Goal: Task Accomplishment & Management: Complete application form

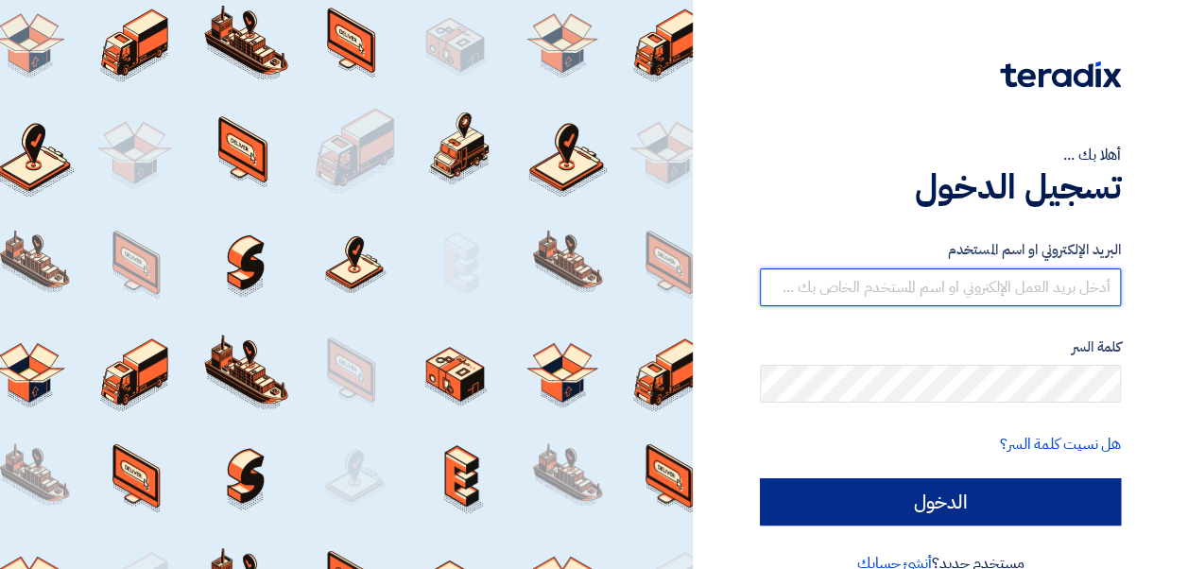
type input "[EMAIL_ADDRESS][PERSON_NAME][DOMAIN_NAME]"
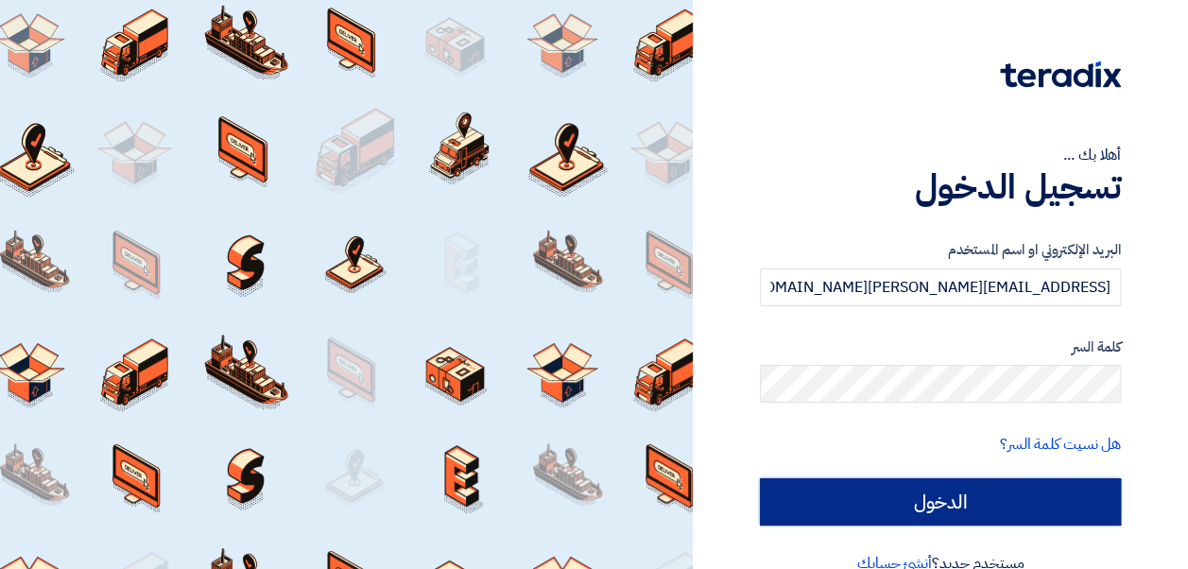
click at [959, 498] on input "الدخول" at bounding box center [940, 501] width 361 height 47
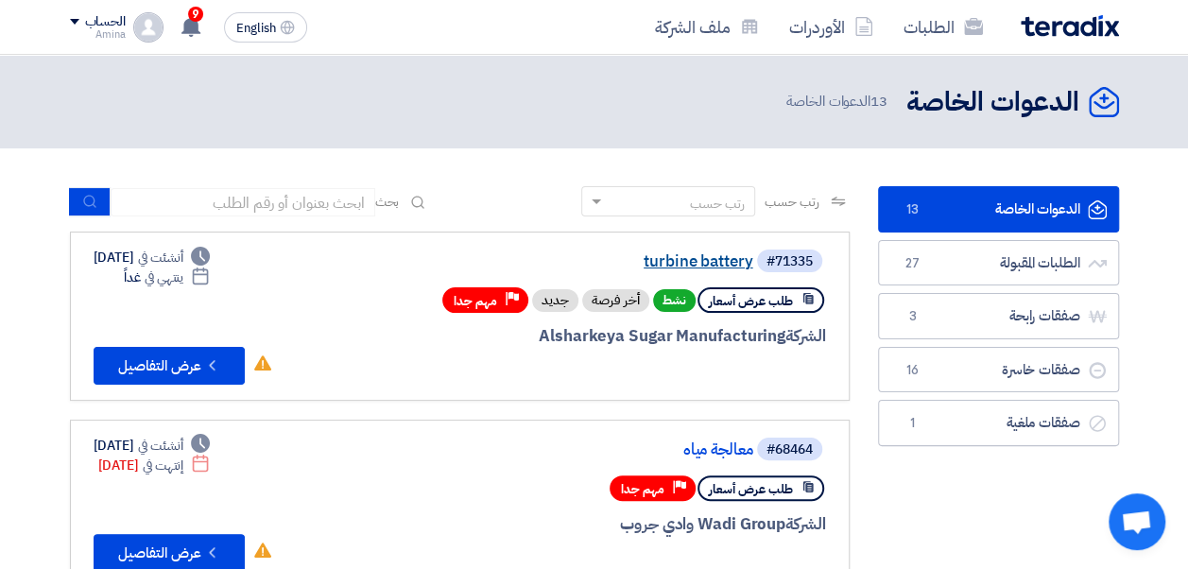
click at [707, 259] on link "turbine battery" at bounding box center [564, 261] width 378 height 17
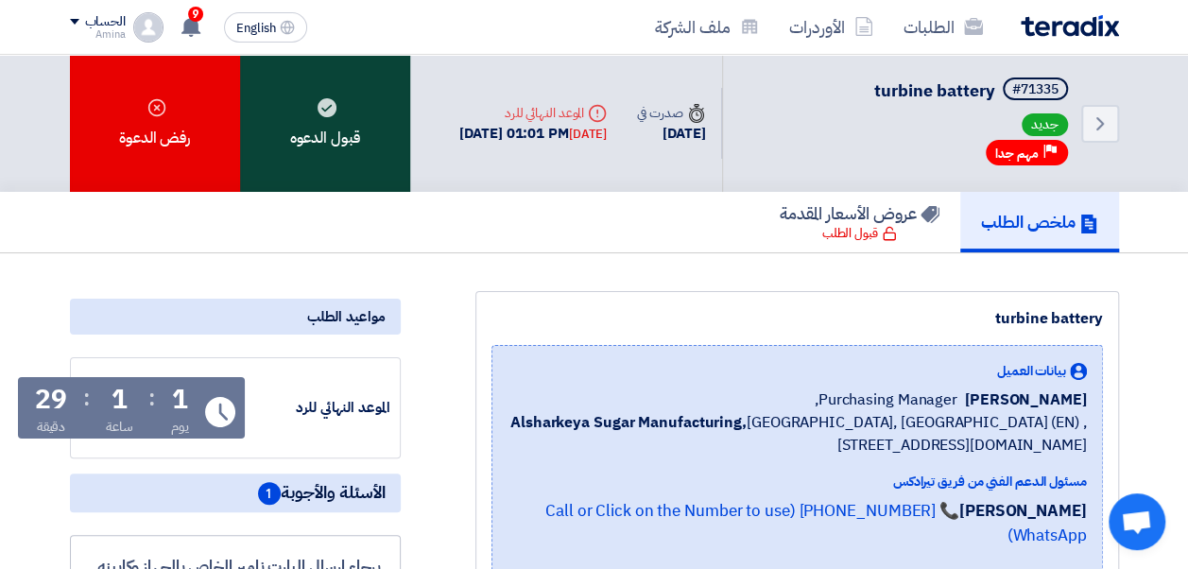
click at [357, 95] on div "قبول الدعوه" at bounding box center [325, 123] width 170 height 137
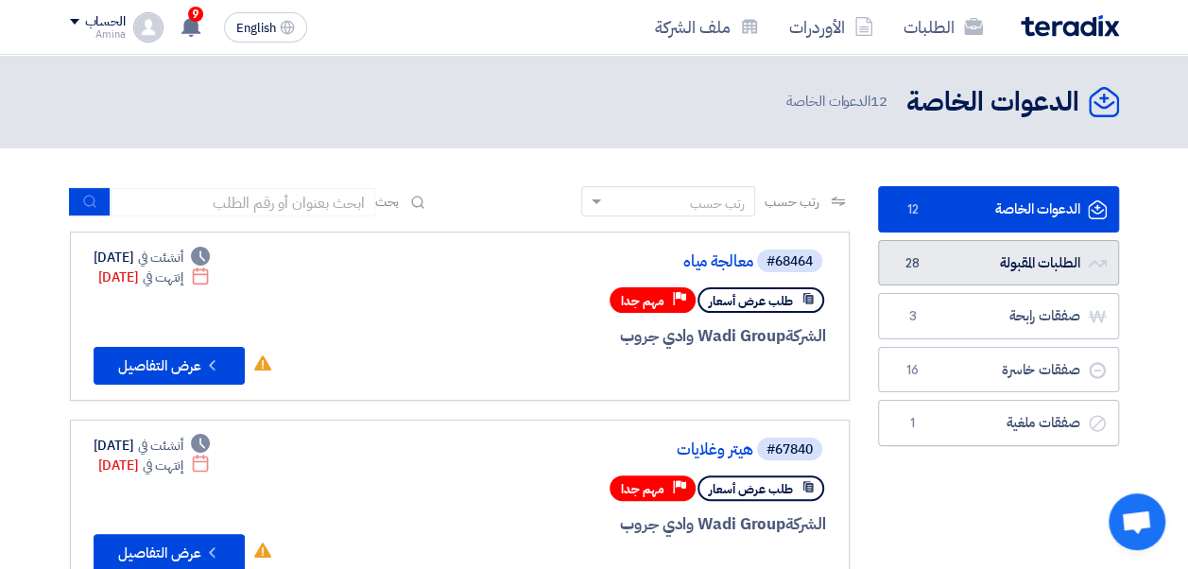
click at [940, 271] on link "الطلبات المقبولة الطلبات المقبولة 28" at bounding box center [998, 263] width 241 height 46
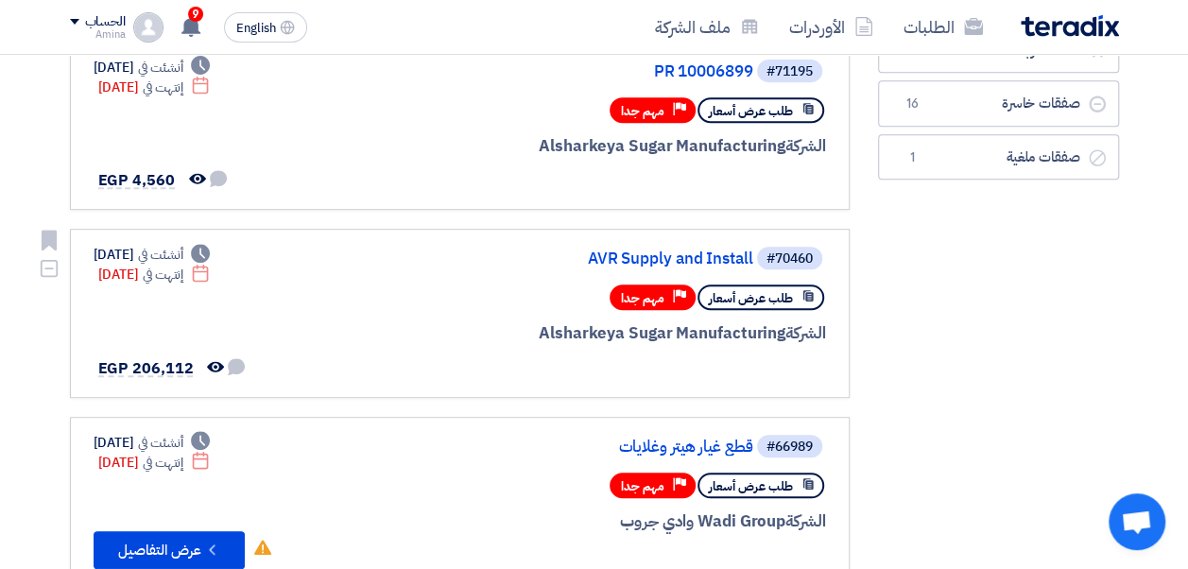
scroll to position [284, 0]
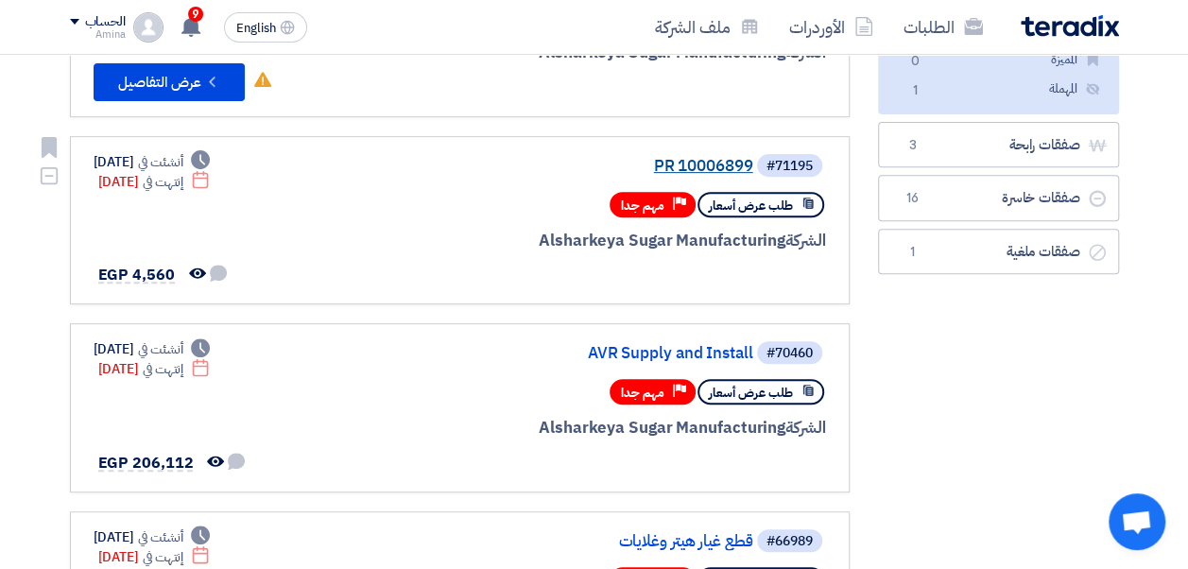
click at [684, 163] on link "PR 10006899" at bounding box center [564, 166] width 378 height 17
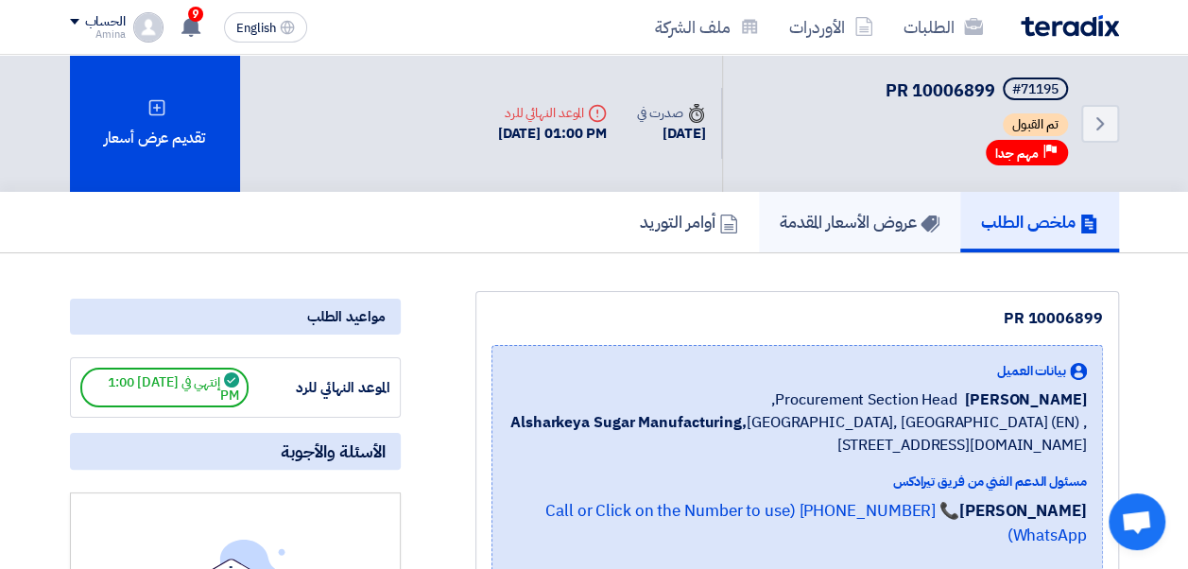
click at [866, 240] on link "عروض الأسعار المقدمة" at bounding box center [859, 222] width 201 height 60
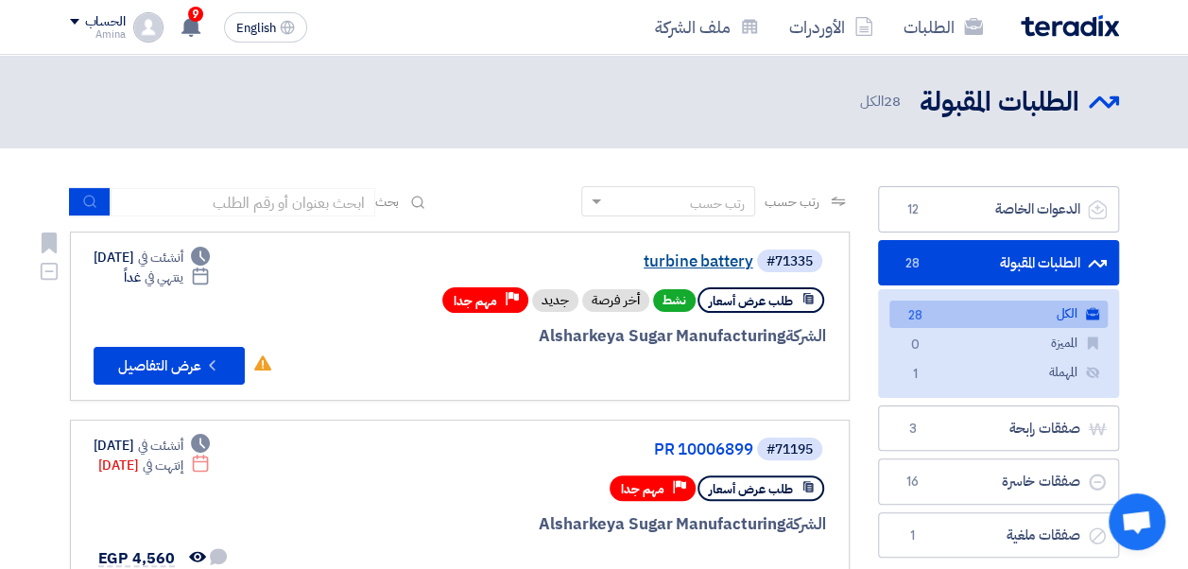
click at [713, 261] on link "turbine battery" at bounding box center [564, 261] width 378 height 17
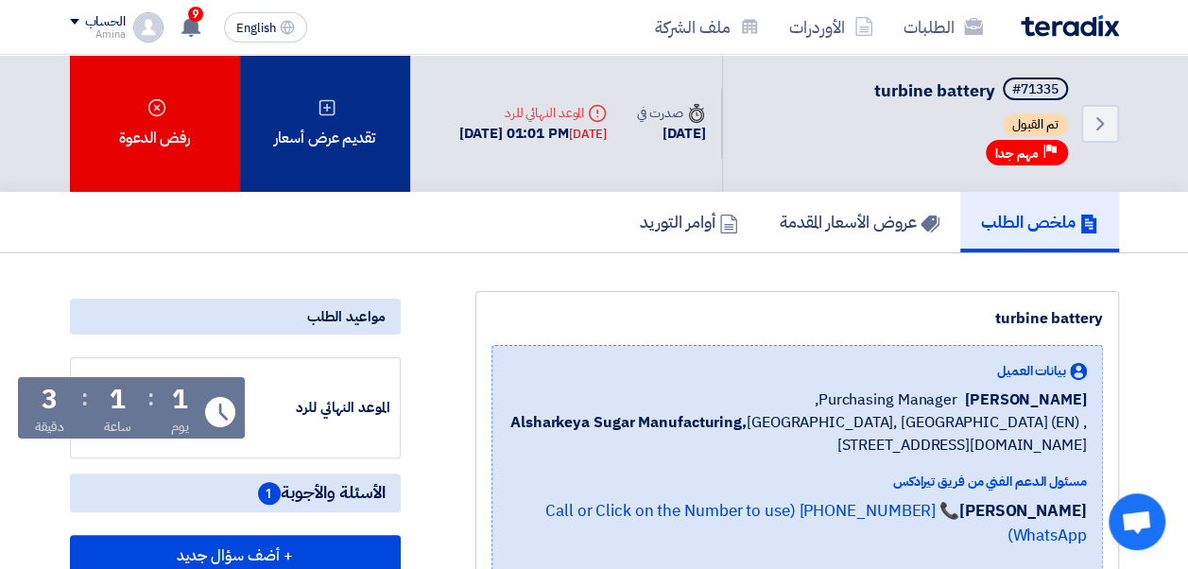
click at [365, 99] on div "تقديم عرض أسعار" at bounding box center [325, 123] width 170 height 137
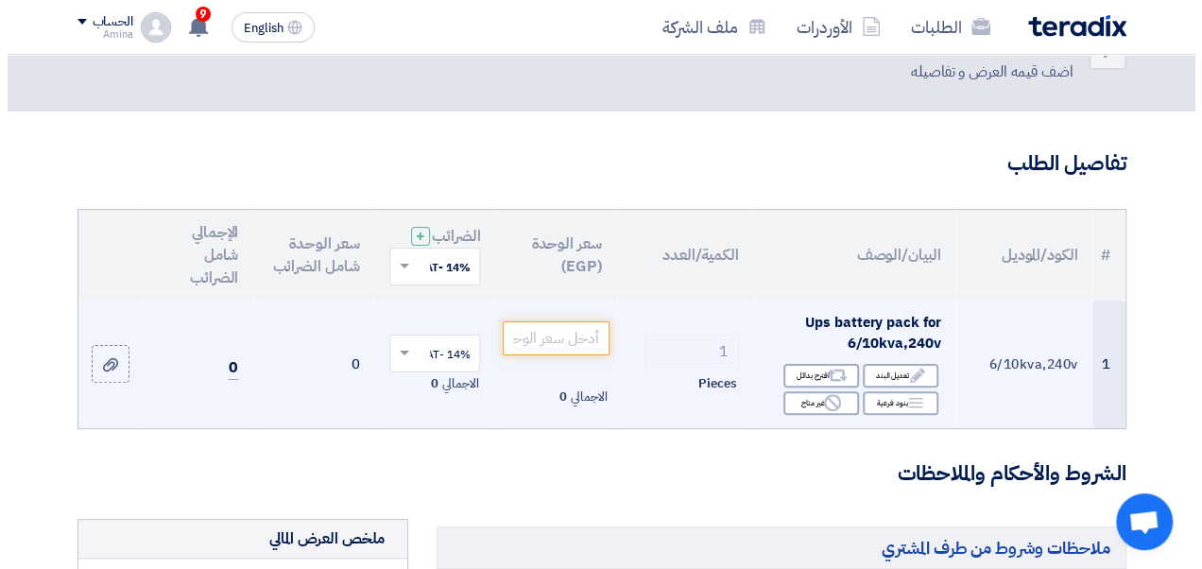
scroll to position [95, 0]
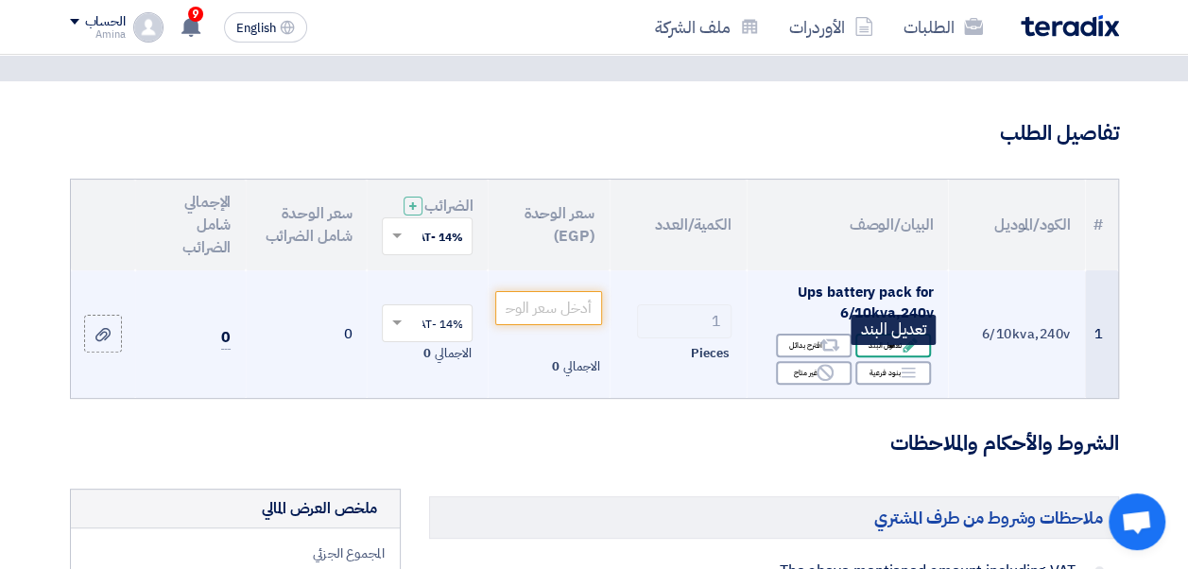
click at [885, 356] on div "Edit تعديل البند" at bounding box center [893, 346] width 76 height 24
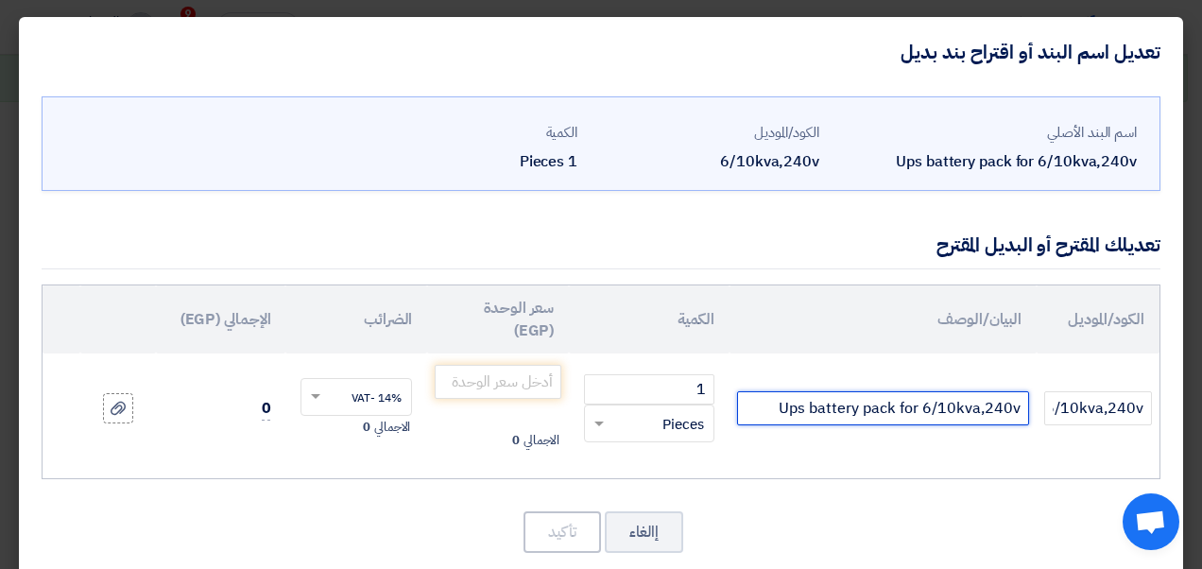
click at [774, 408] on input "Ups battery pack for 6/10kva,240v" at bounding box center [883, 408] width 292 height 34
drag, startPoint x: 785, startPoint y: 410, endPoint x: 1021, endPoint y: 414, distance: 236.3
click at [1021, 414] on input "Ups battery pack for 6/10kva,240v" at bounding box center [883, 408] width 292 height 34
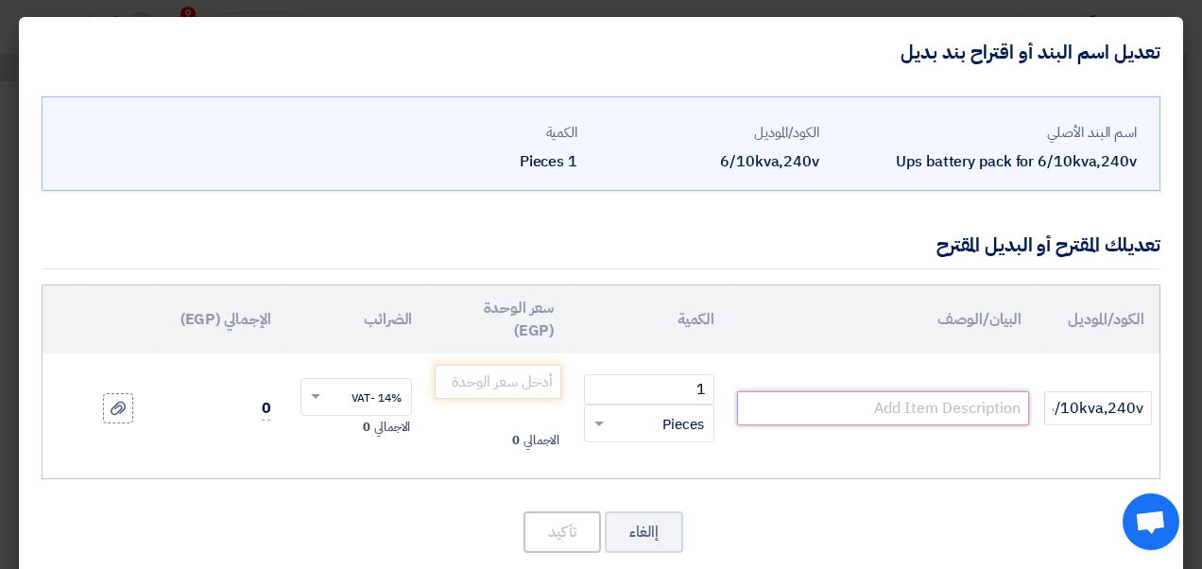
paste input "SRV240BP-9A"
paste input "APC Easy UPS On-Line SRV Battery Pack for 6/10kVA Extended runtime model, 240V"
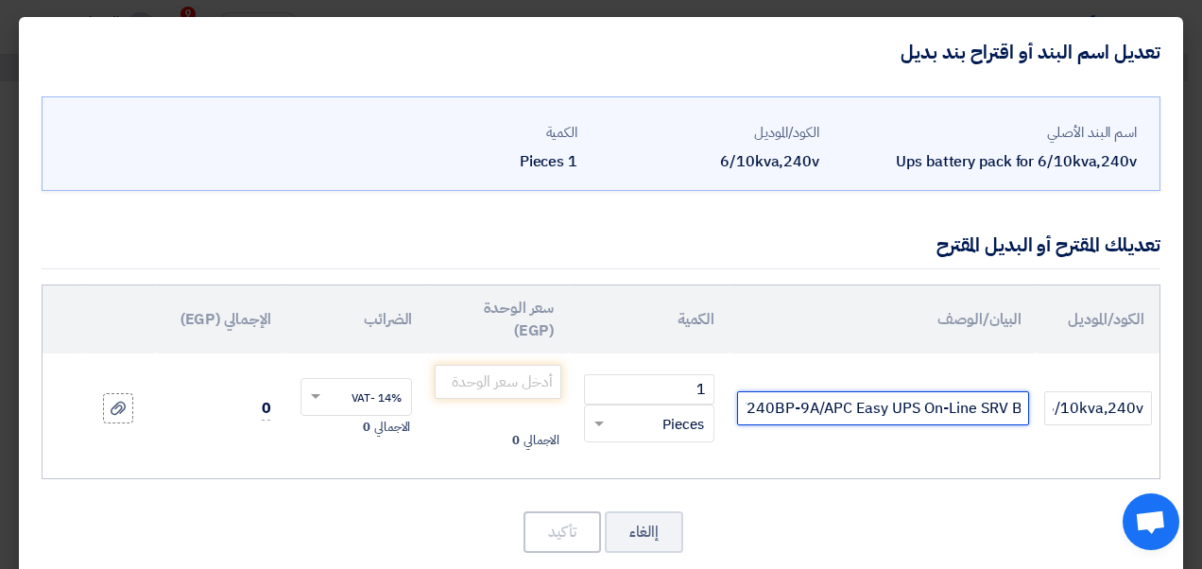
scroll to position [0, 0]
click at [1018, 406] on input "SRV240BP-9A/APC Easy UPS On-Line SRV Battery Pack for 6/10kVA Extended runtime …" at bounding box center [883, 408] width 292 height 34
click at [1012, 409] on input "SRV240BP-9A/APC Easy UPS On-Line SRV Battery Pack for 6/10kVA Extended runtime …" at bounding box center [883, 408] width 292 height 34
type input "SRV240BP-9A/APC Easy UPS On-Line SRV Battery Pack for 6/10kVA Extended runtime …"
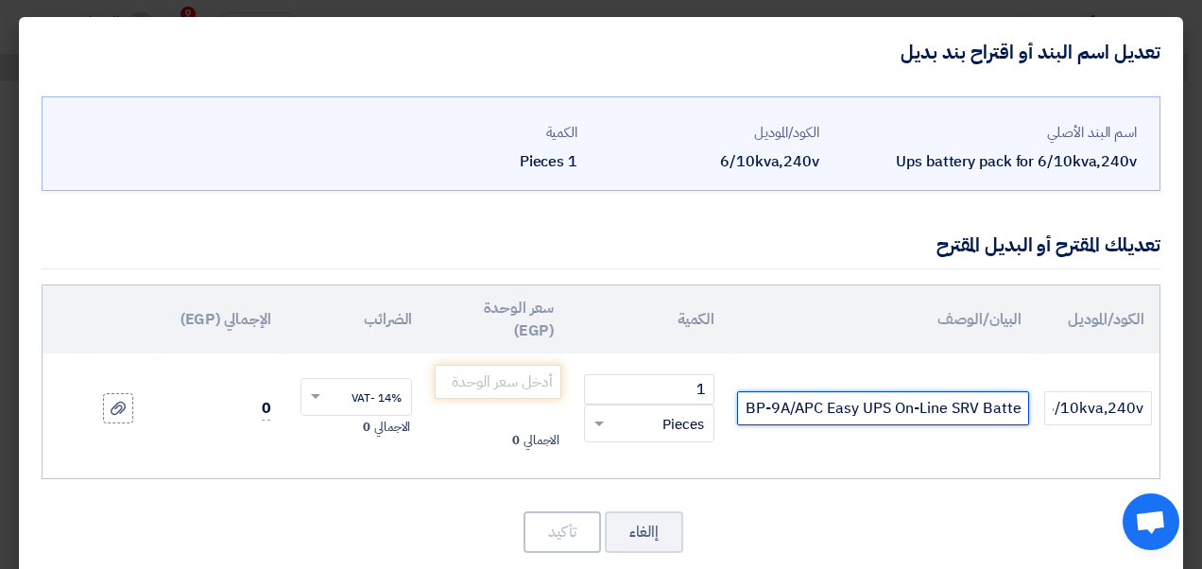
scroll to position [30, 0]
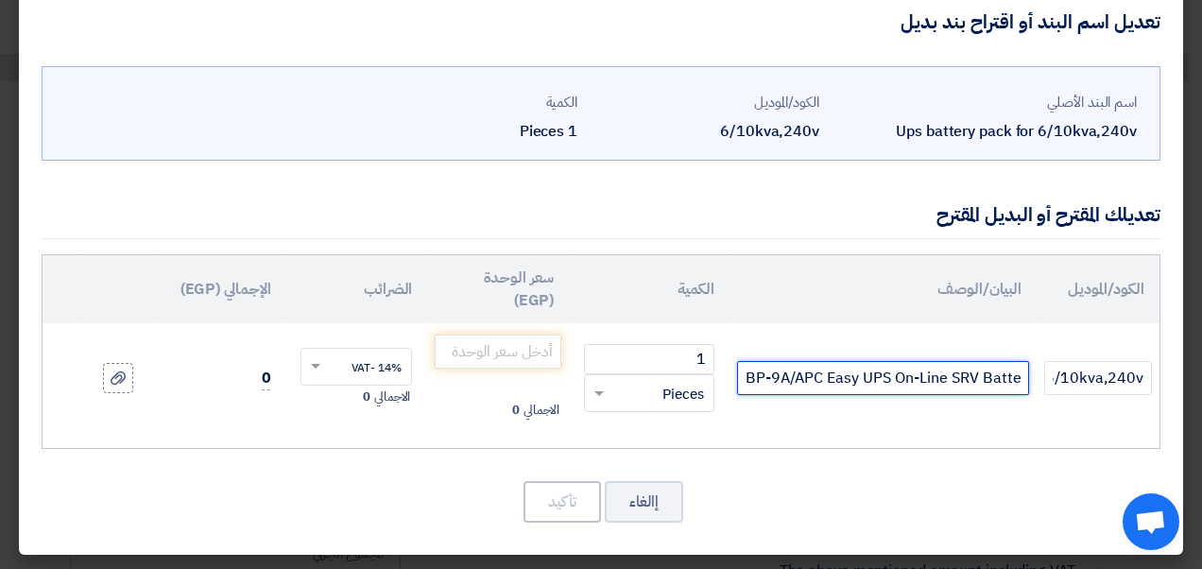
click at [809, 378] on input "SRV240BP-9A/APC Easy UPS On-Line SRV Battery Pack for 6/10kVA Extended runtime …" at bounding box center [883, 378] width 292 height 34
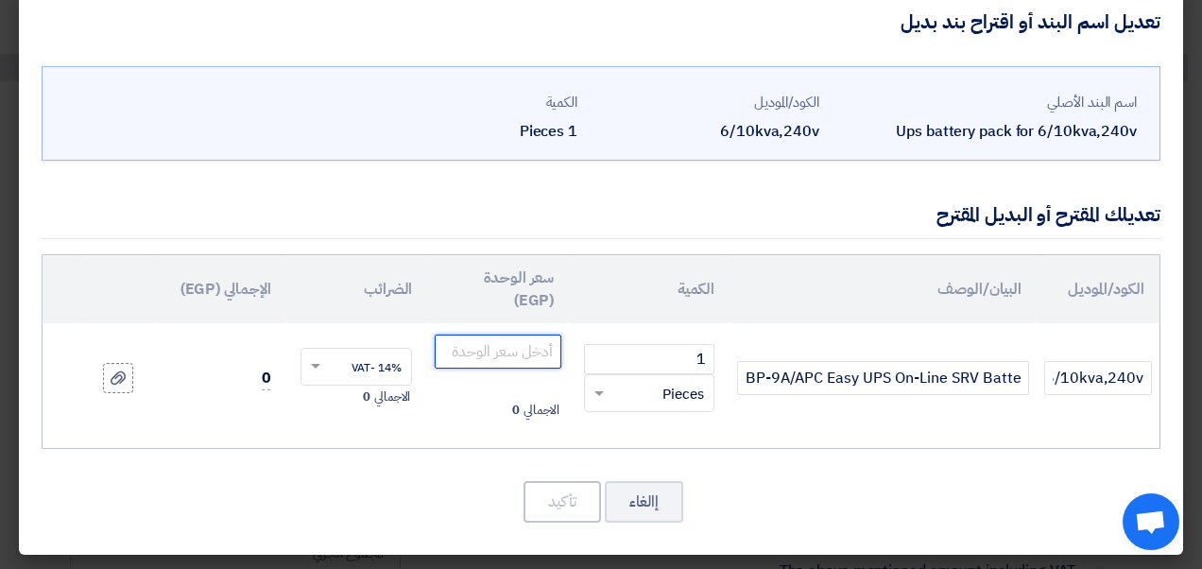
scroll to position [0, 0]
click at [520, 351] on input "number" at bounding box center [498, 352] width 127 height 34
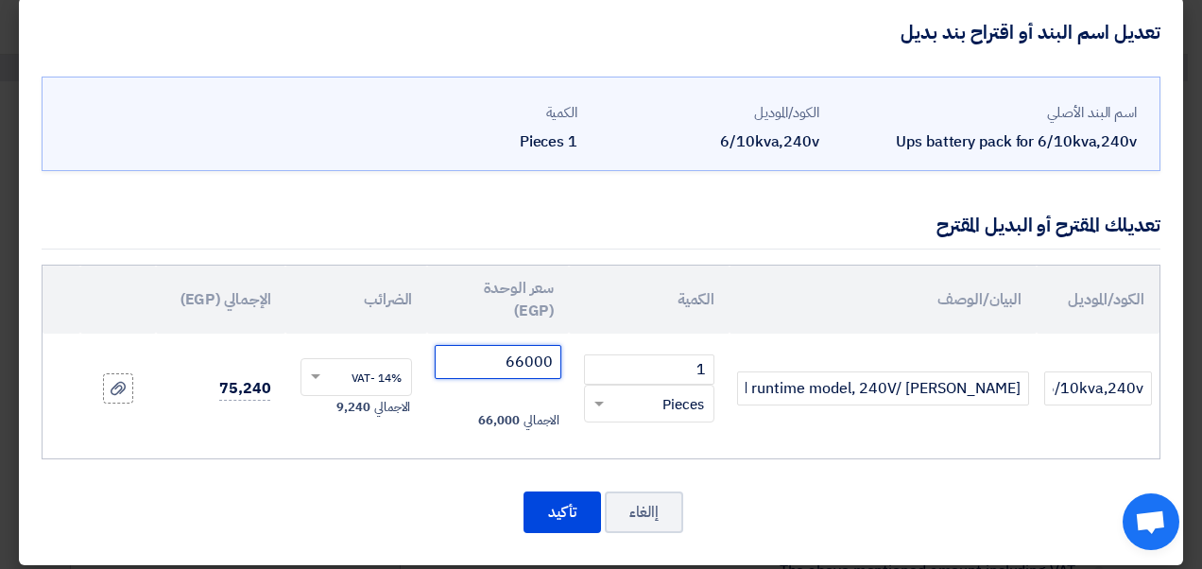
scroll to position [30, 0]
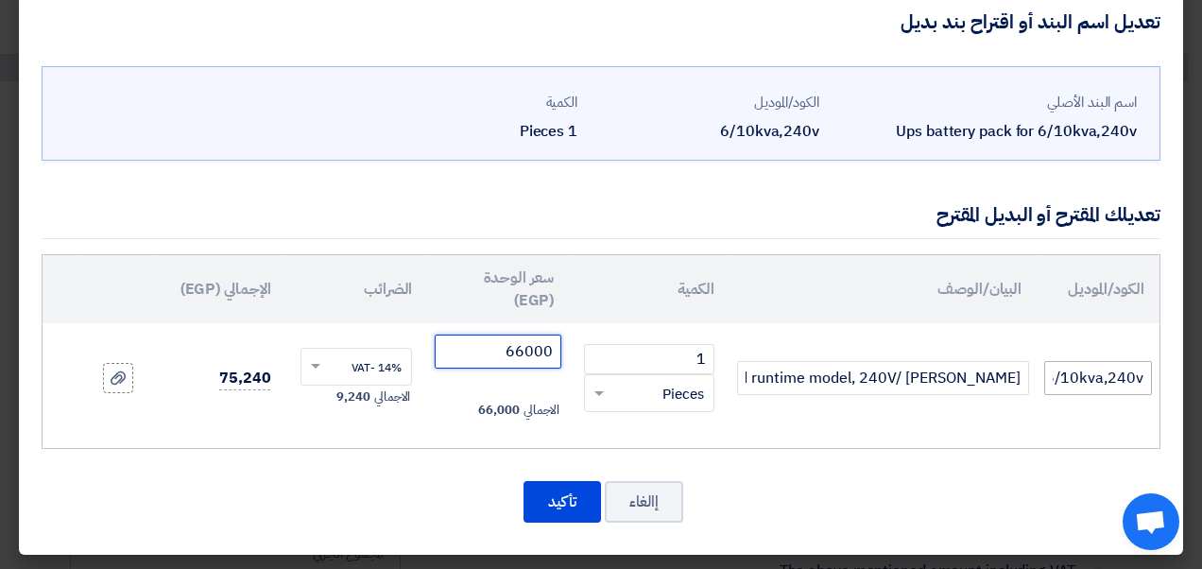
type input "66000"
click at [1061, 376] on input "6/10kva,240v" at bounding box center [1098, 378] width 108 height 34
drag, startPoint x: 1146, startPoint y: 380, endPoint x: 1004, endPoint y: 383, distance: 141.8
click at [1004, 383] on tr "6/10kva,240v SRV240BP-9A/APC Easy UPS On-Line SRV Battery Pack for 6/10kVA Exte…" at bounding box center [601, 378] width 1117 height 110
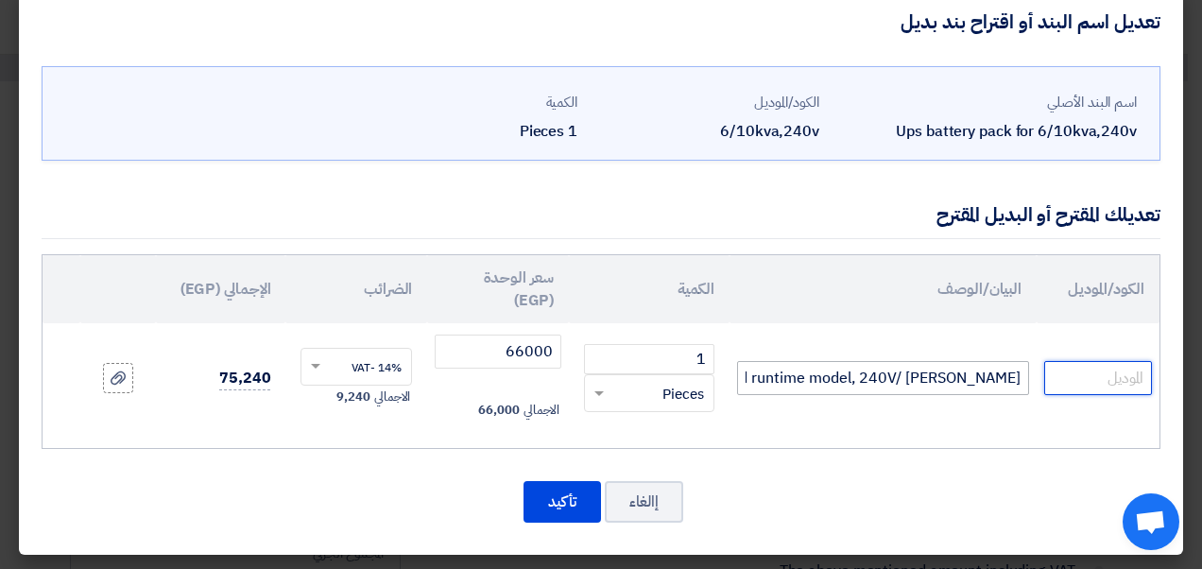
scroll to position [0, 0]
paste input "SRV240BP-9A"
type input "SRV240BP-9A"
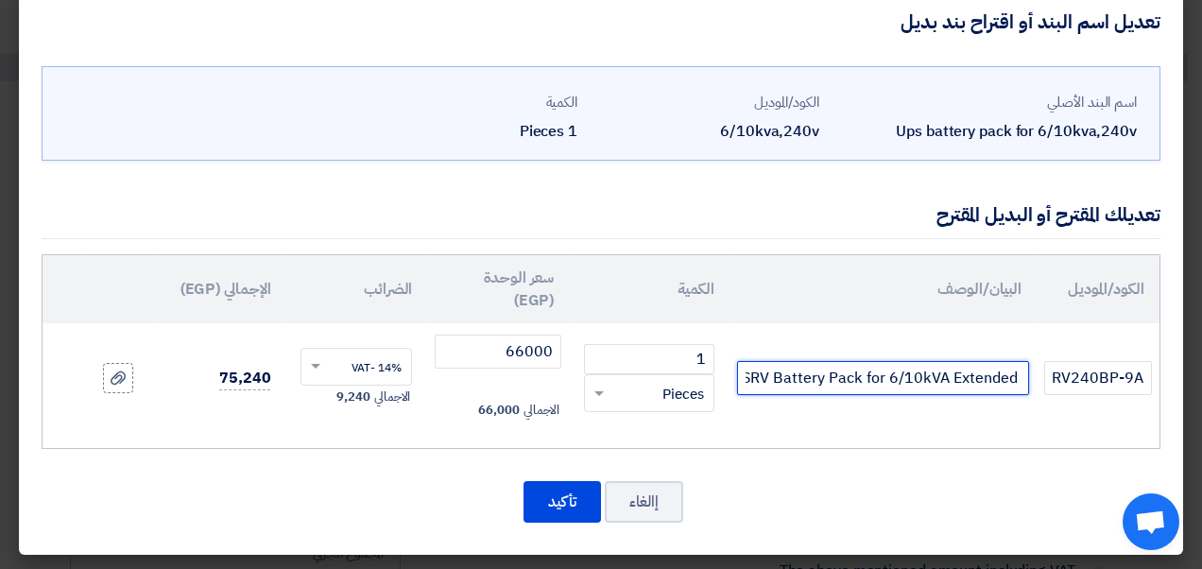
scroll to position [0, -488]
drag, startPoint x: 1001, startPoint y: 378, endPoint x: 701, endPoint y: 382, distance: 299.7
click at [701, 382] on tr "SRV240BP-9A SRV240BP-9A/APC Easy UPS On-Line SRV Battery Pack for 6/10kVA Exten…" at bounding box center [601, 378] width 1117 height 110
type input "der"
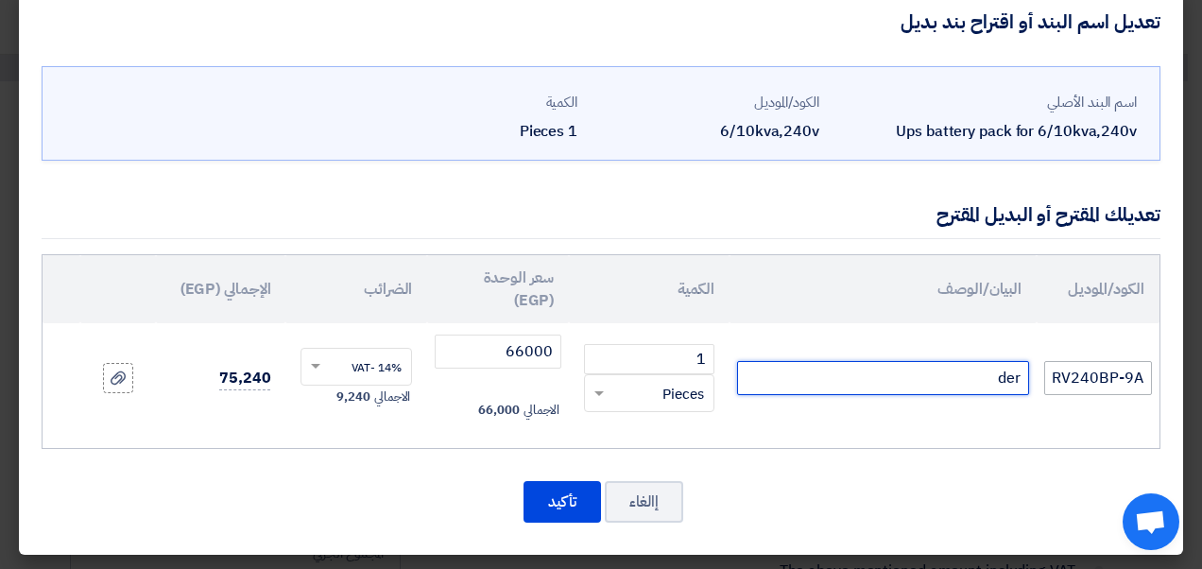
drag, startPoint x: 886, startPoint y: 378, endPoint x: 1104, endPoint y: 382, distance: 218.4
click at [1104, 382] on tr "SRV240BP-9A der 1 RFQ_STEP1.ITEMS.2.TYPE_PLACEHOLDER ×" at bounding box center [601, 378] width 1117 height 110
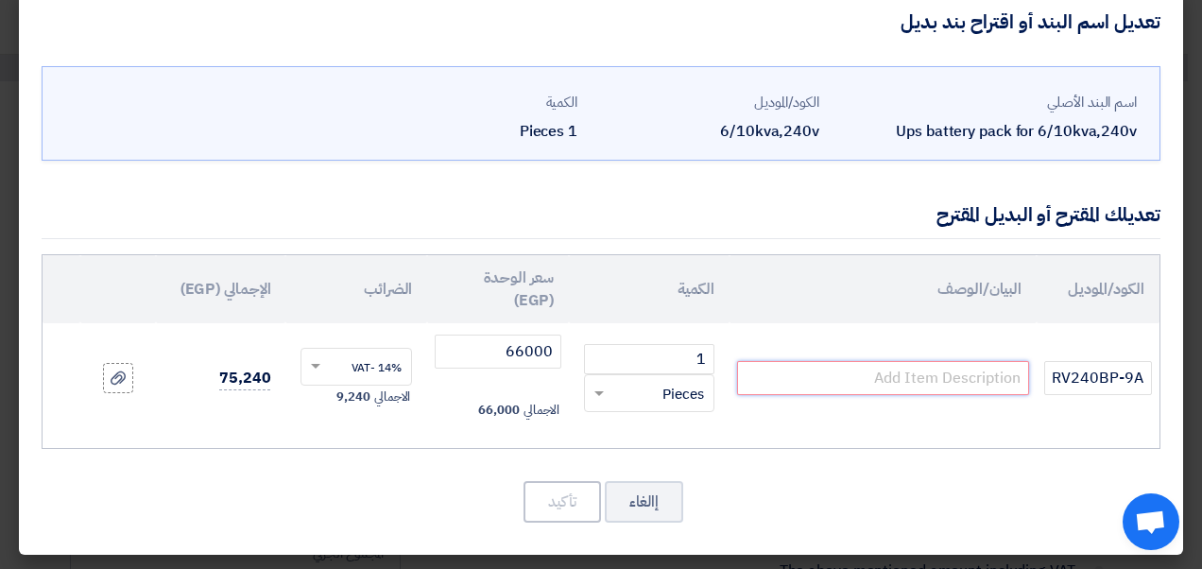
paste input "APC Easy UPS On-Line SRV Battery Pack for 6/10kVA Extended runtime model, 240V"
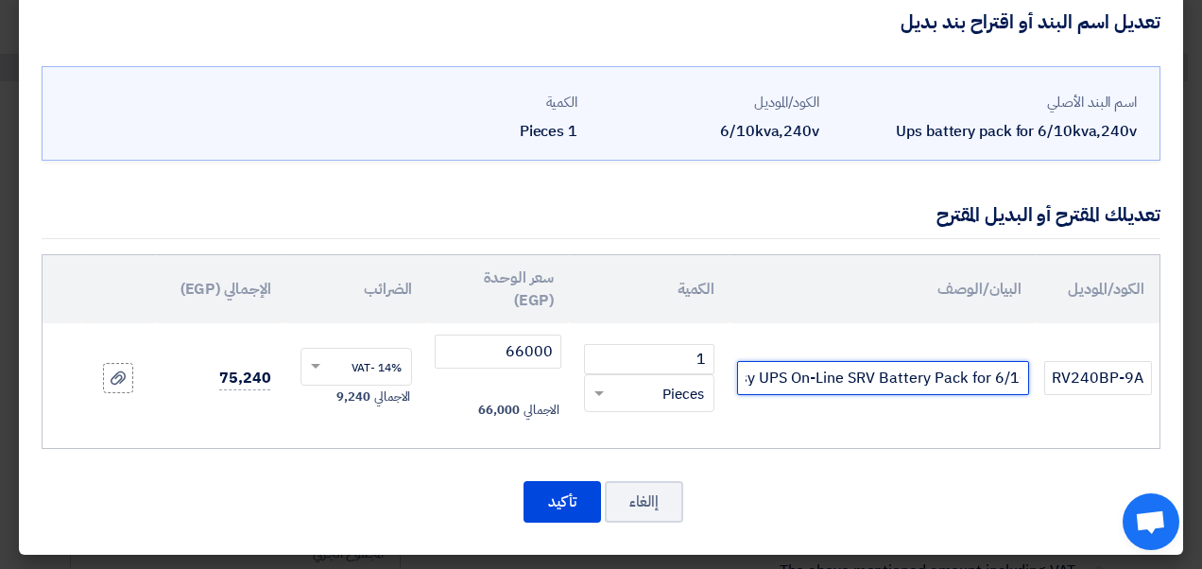
scroll to position [0, -6]
click at [978, 379] on input "APC Easy UPS On-Line SRV Battery Pack for 6/10kVA Extended runtime model, 240V/…" at bounding box center [883, 378] width 292 height 34
click at [1027, 378] on input "APC Easy UPS On-Line SRV Battery Pack for 6/10kVA Extended runtime model, 240V/…" at bounding box center [883, 378] width 292 height 34
click at [1025, 380] on input "APC Easy UPS On-Line SRV Battery Pack for 6/10kVA Extended runtime model, 240V/…" at bounding box center [883, 378] width 292 height 34
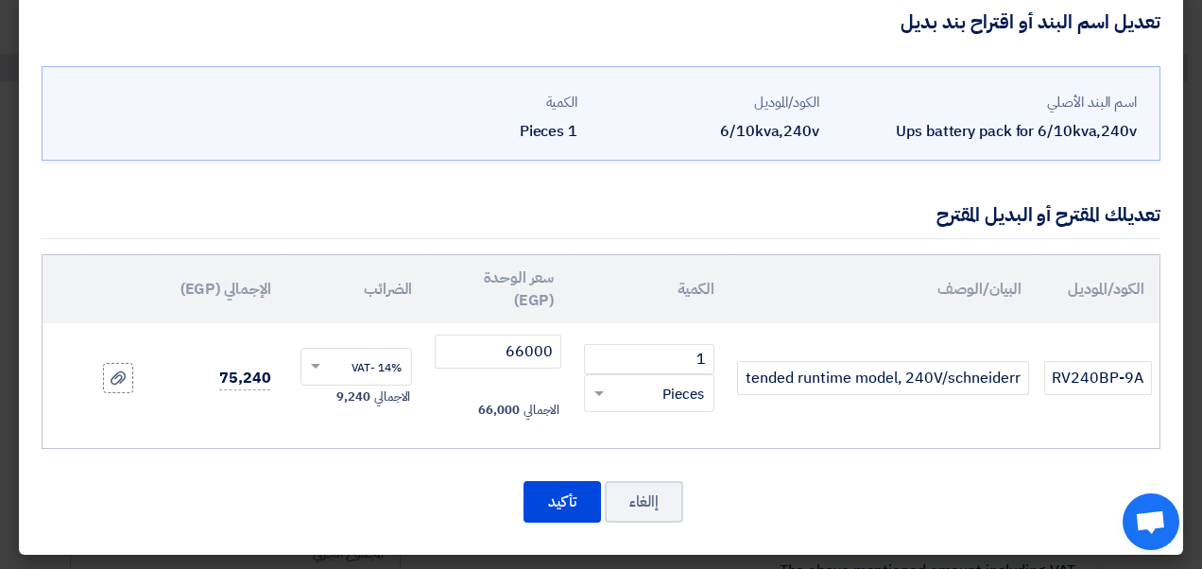
click at [989, 435] on div "الكود/الموديل البيان/الوصف الكمية سعر الوحدة (EGP) [DEMOGRAPHIC_DATA] الإجمالي …" at bounding box center [601, 351] width 1119 height 195
click at [1028, 375] on input "APC Easy UPS On-Line SRV Battery Pack for 6/10kVA Extended runtime model, 240V/…" at bounding box center [883, 378] width 292 height 34
click at [1017, 380] on input "APC Easy UPS On-Line SRV Battery Pack for 6/10kVA Extended runtime model, 240V/…" at bounding box center [883, 378] width 292 height 34
click at [1014, 380] on input "APC Easy UPS On-Line SRV Battery Pack for 6/10kVA Extended runtime model, 240V/…" at bounding box center [883, 378] width 292 height 34
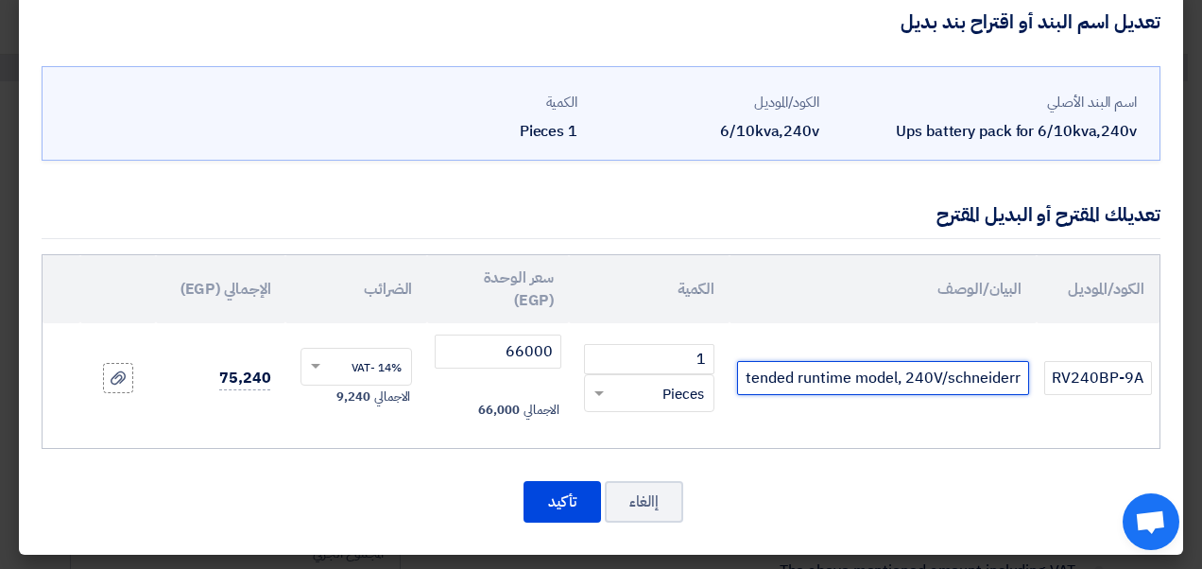
click at [1014, 380] on input "APC Easy UPS On-Line SRV Battery Pack for 6/10kVA Extended runtime model, 240V/…" at bounding box center [883, 378] width 292 height 34
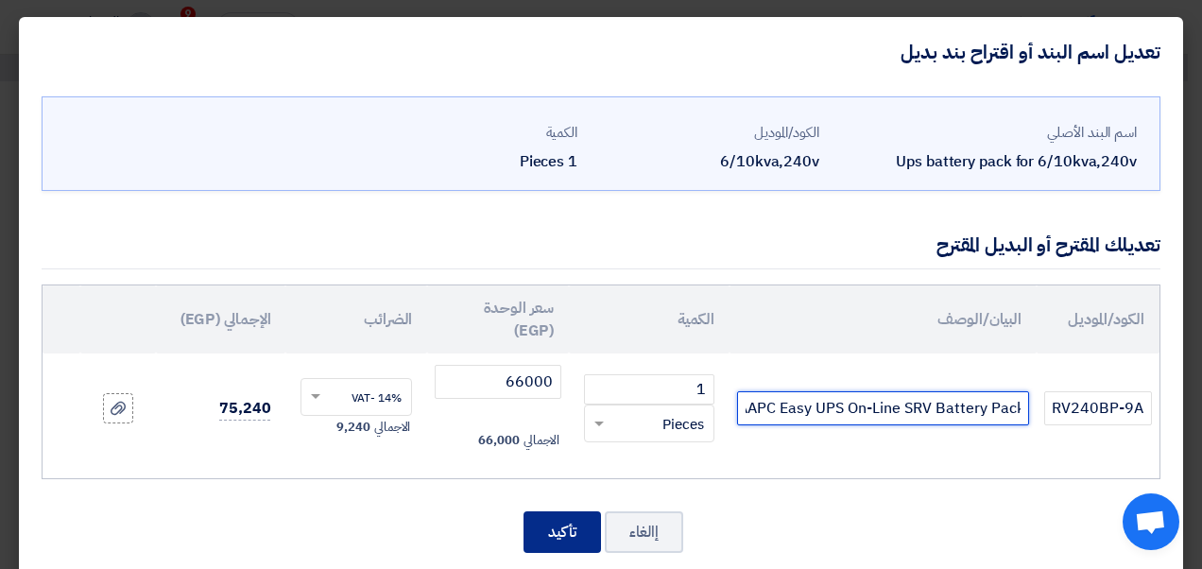
type input "AAPC Easy UPS On-Line SRV Battery Pack for 6/10kVA Extended runtime model, 240V…"
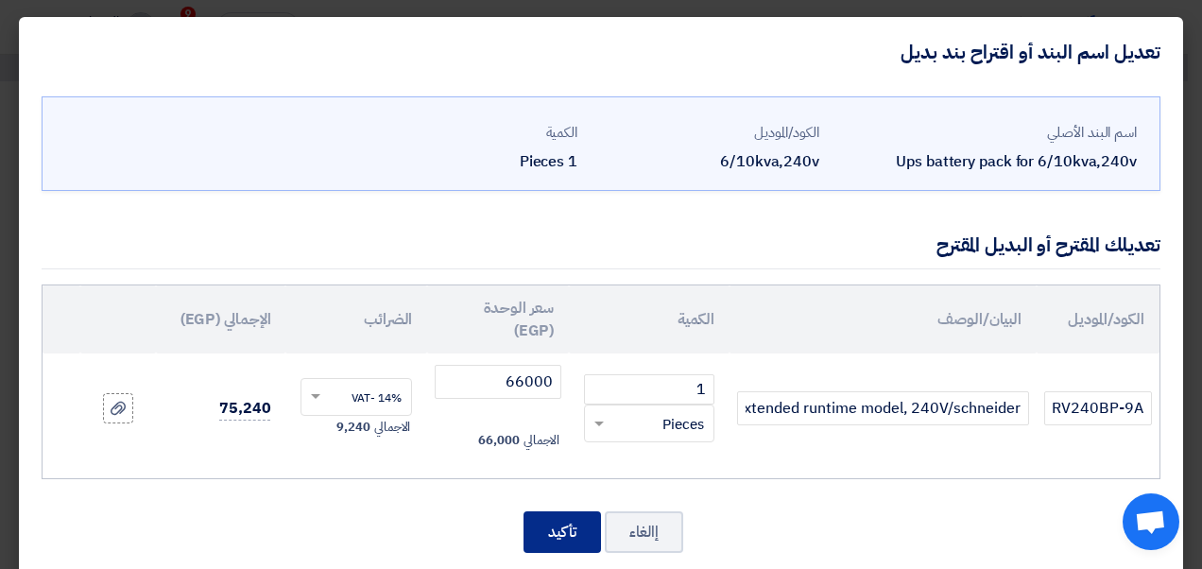
click at [577, 533] on button "تأكيد" at bounding box center [563, 532] width 78 height 42
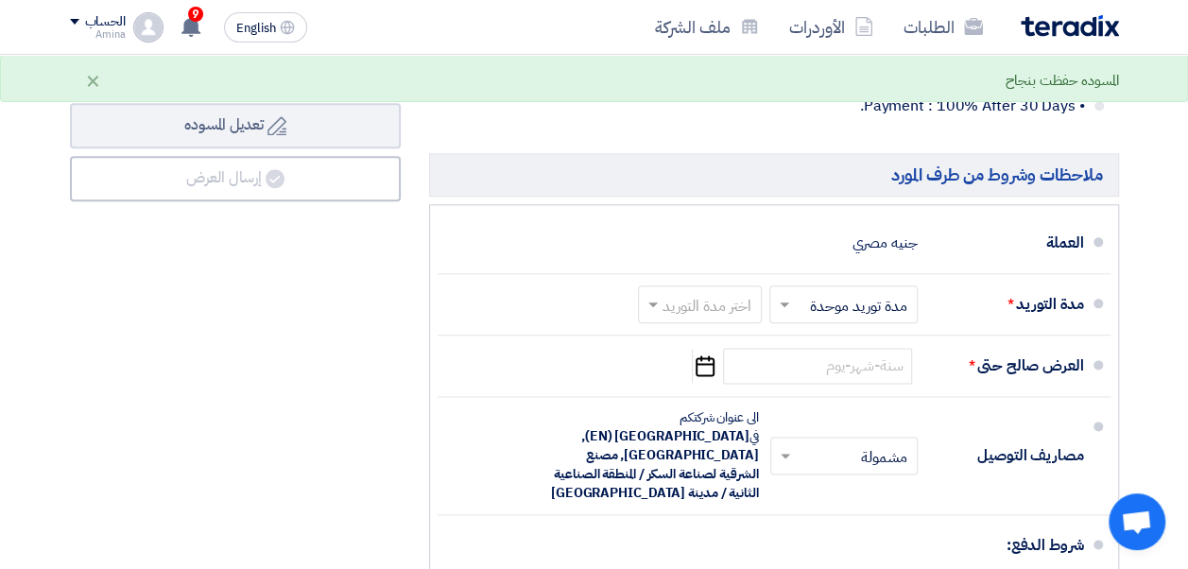
scroll to position [1040, 0]
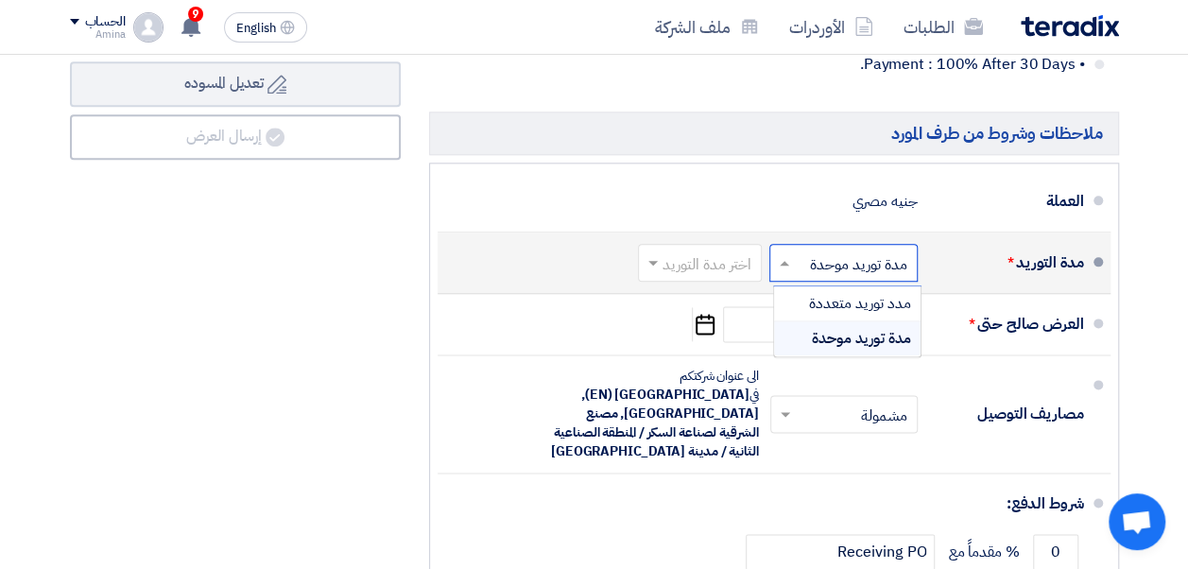
click at [817, 278] on input "text" at bounding box center [839, 263] width 139 height 27
click at [735, 268] on input "text" at bounding box center [696, 263] width 114 height 27
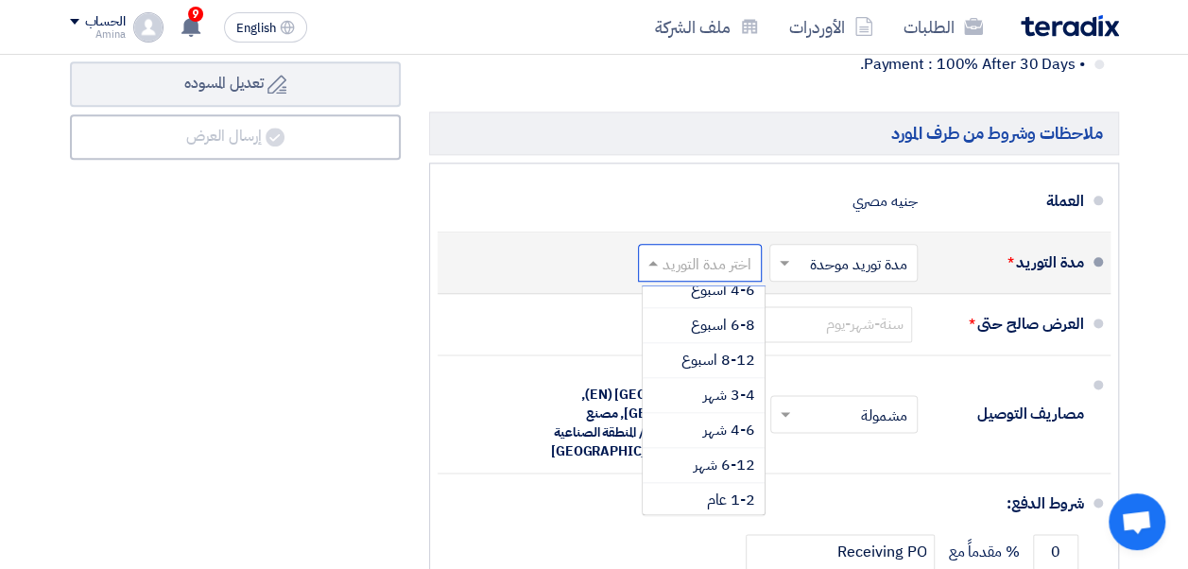
scroll to position [0, 0]
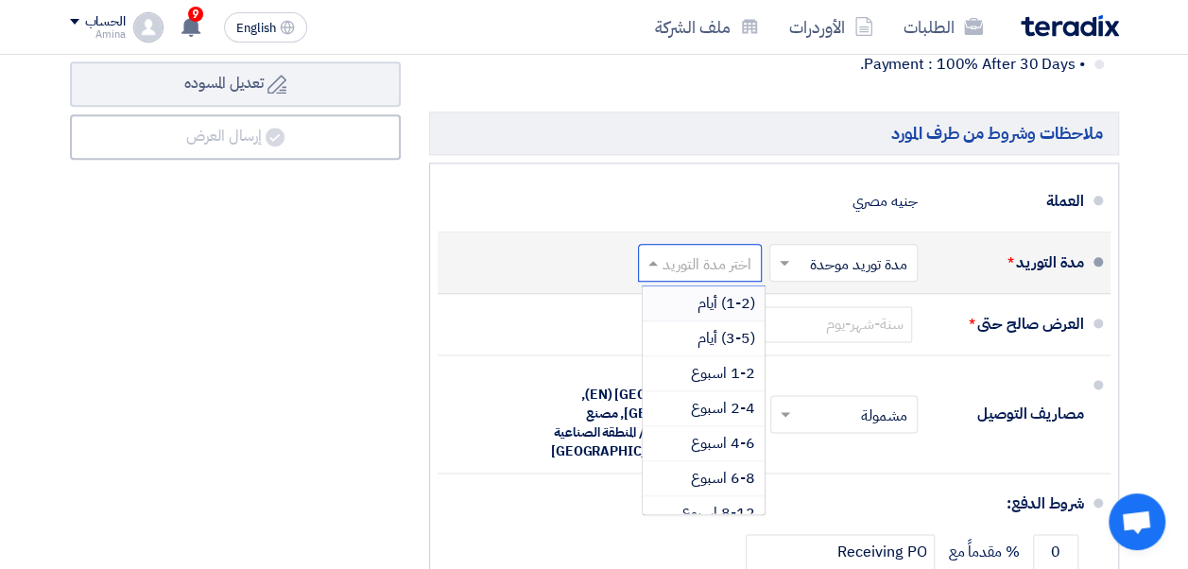
click at [716, 315] on span "(1-2) أيام" at bounding box center [727, 303] width 58 height 23
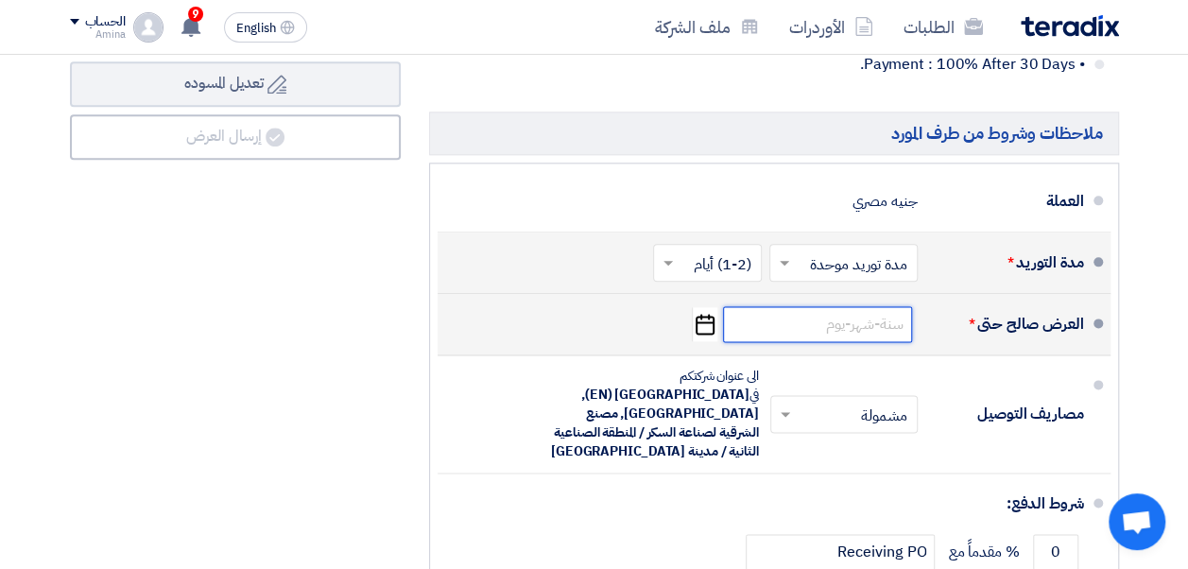
click at [865, 330] on input at bounding box center [817, 324] width 189 height 36
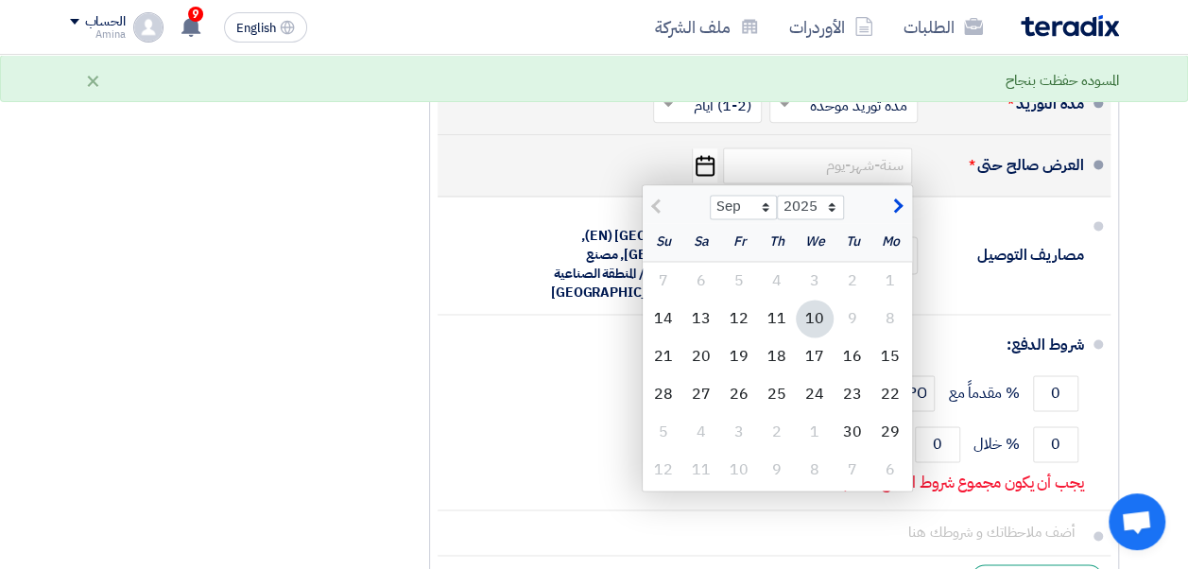
scroll to position [1229, 0]
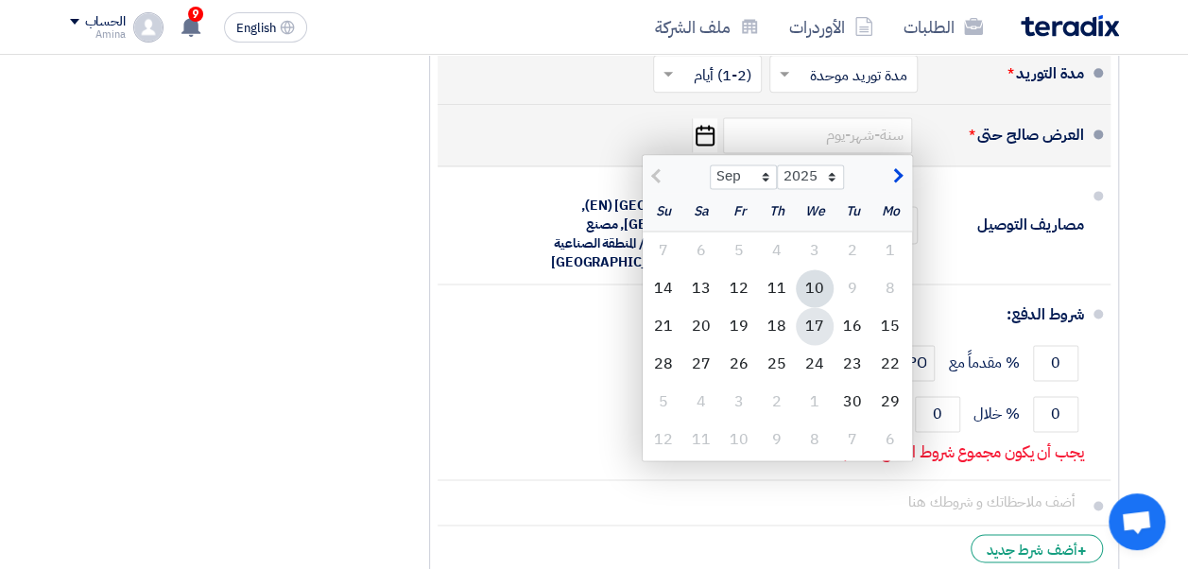
click at [823, 330] on div "17" at bounding box center [815, 326] width 38 height 38
type input "[DATE]"
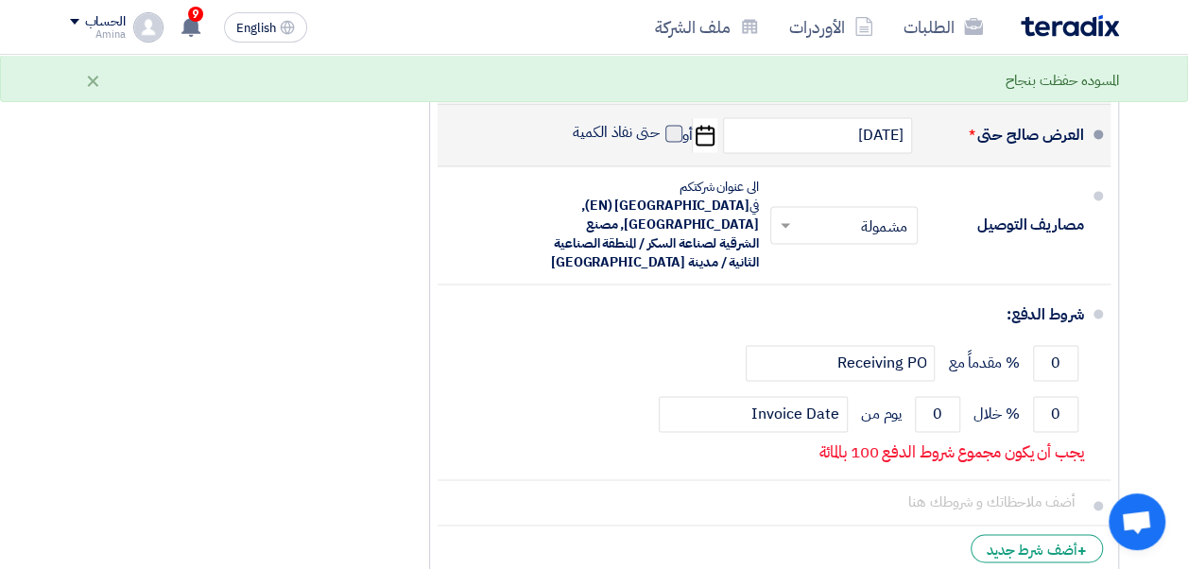
click at [675, 142] on span at bounding box center [673, 133] width 17 height 17
click at [660, 142] on input "حتى نفاذ الكمية" at bounding box center [614, 141] width 91 height 36
checkbox input "true"
click at [773, 145] on input "[DATE]" at bounding box center [817, 135] width 189 height 36
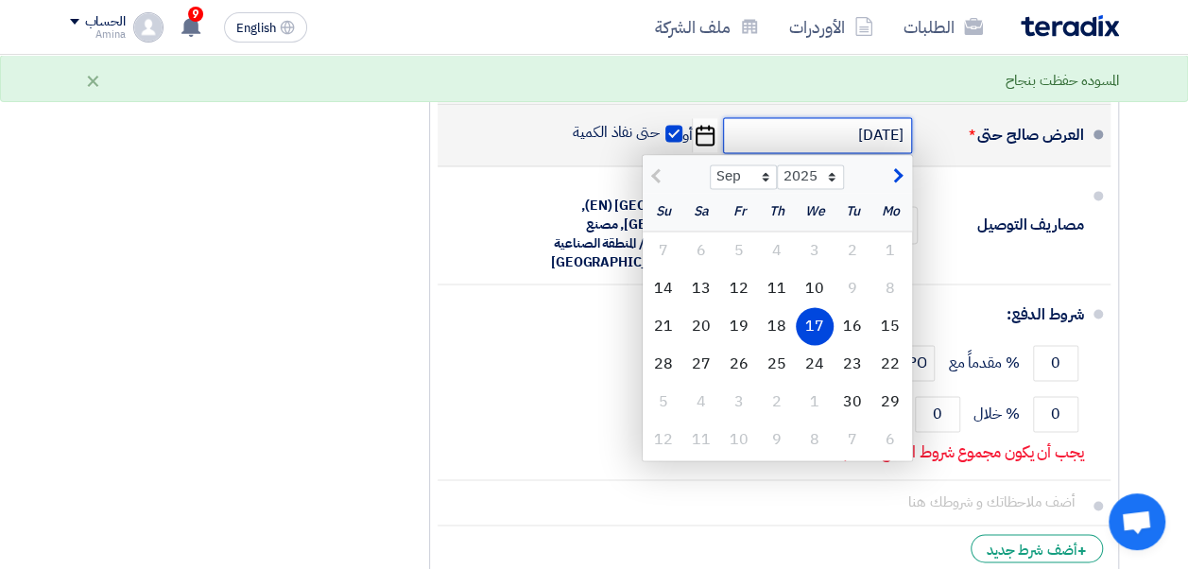
click at [792, 147] on input "[DATE]" at bounding box center [817, 135] width 189 height 36
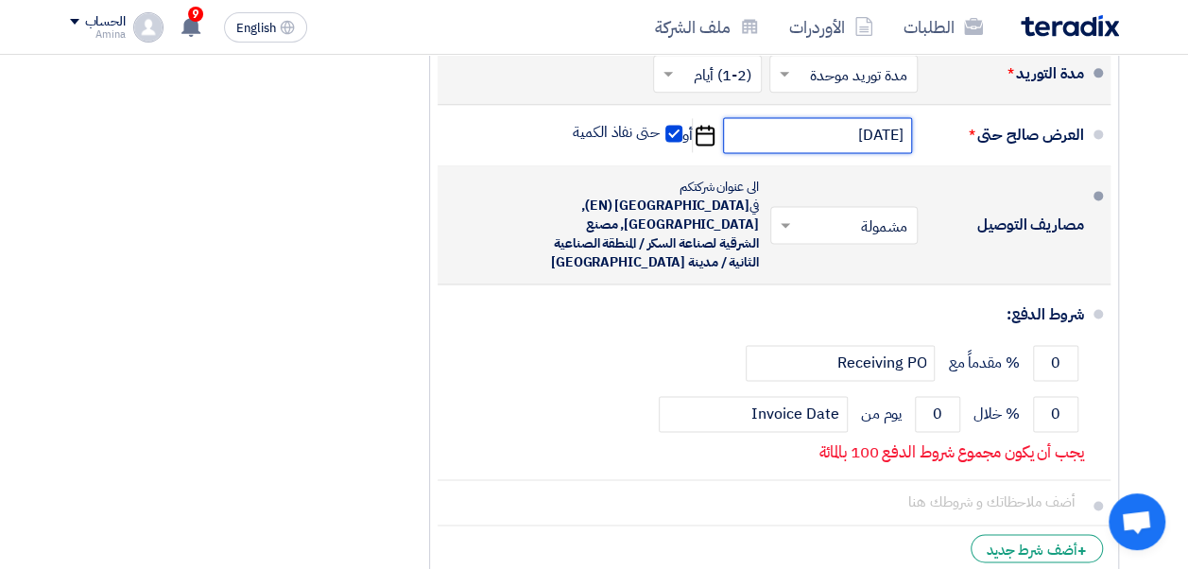
scroll to position [1323, 0]
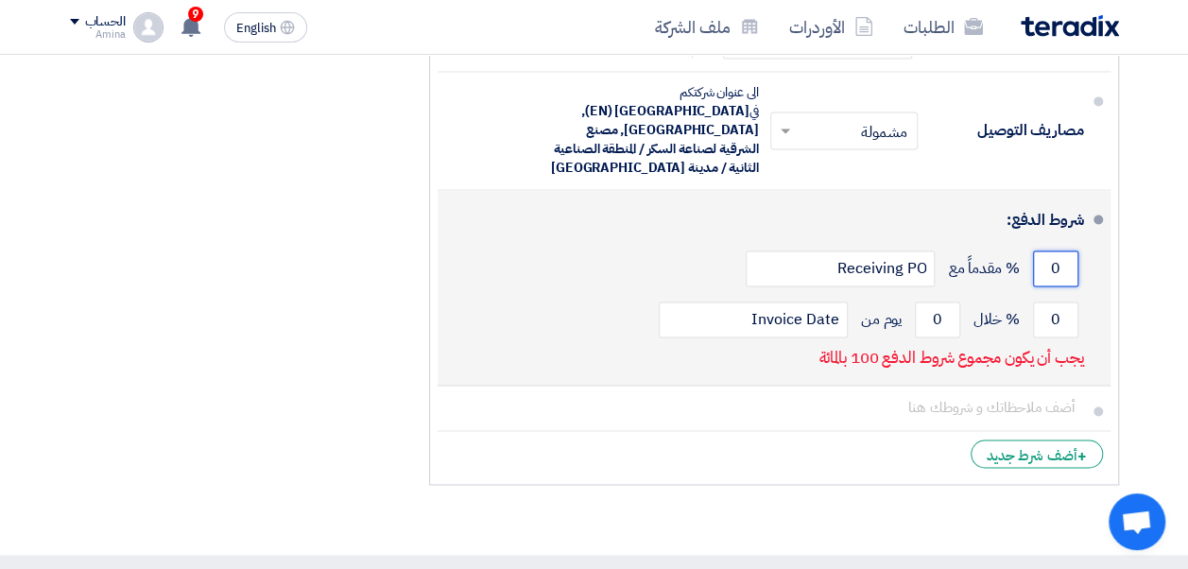
click at [1062, 251] on input "0" at bounding box center [1055, 268] width 45 height 36
click at [1055, 256] on input "0" at bounding box center [1055, 268] width 45 height 36
type input "0"
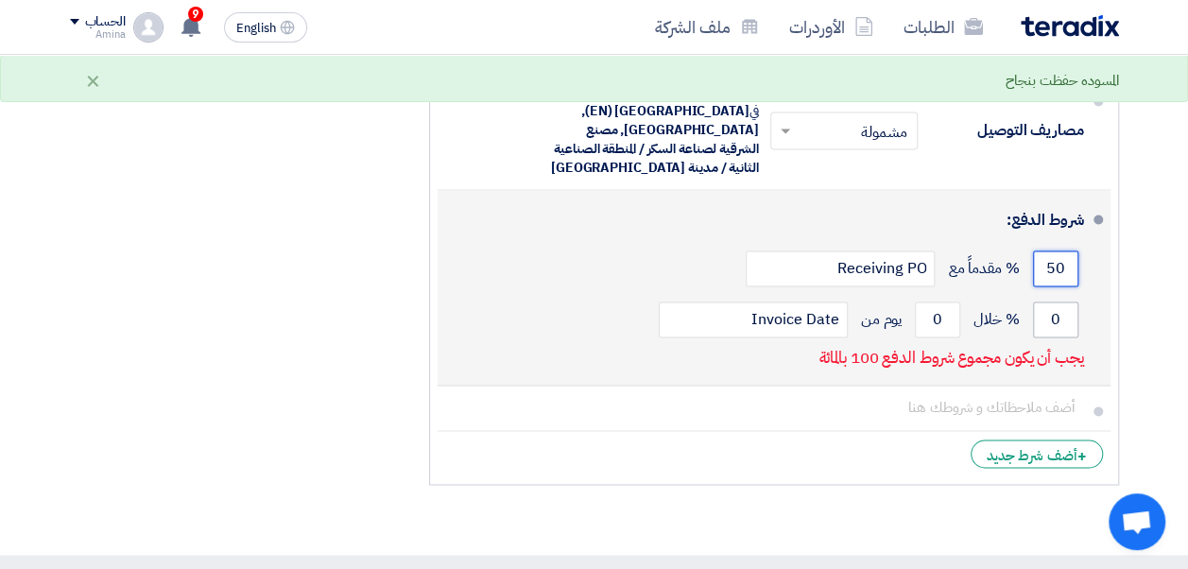
type input "50"
click at [1045, 308] on input "0" at bounding box center [1055, 320] width 45 height 36
type input "50"
click at [940, 311] on input "0" at bounding box center [937, 320] width 45 height 36
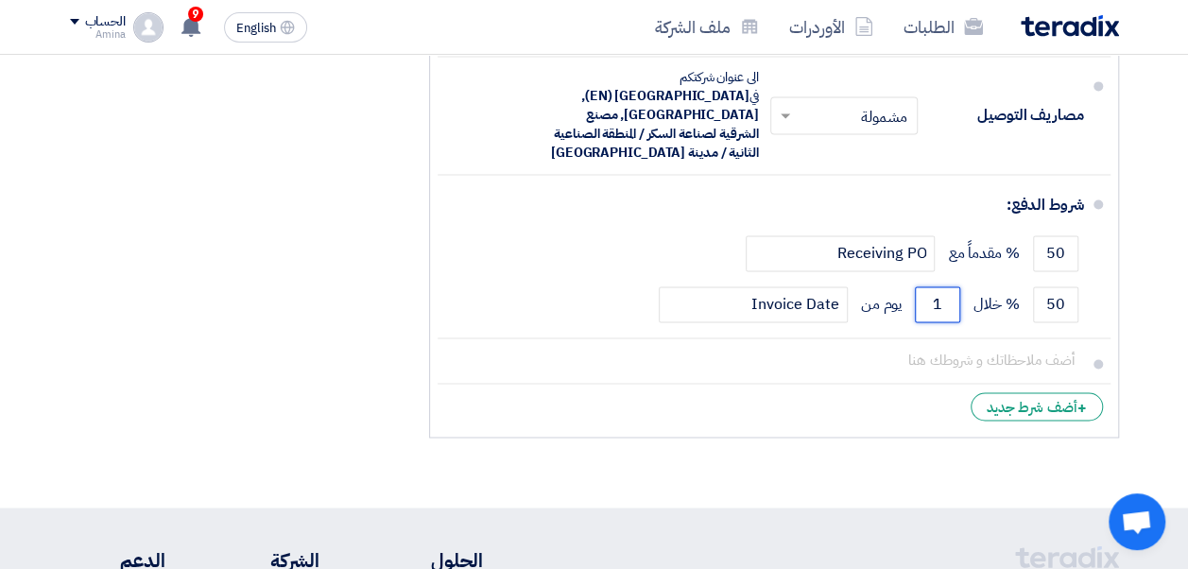
scroll to position [1418, 0]
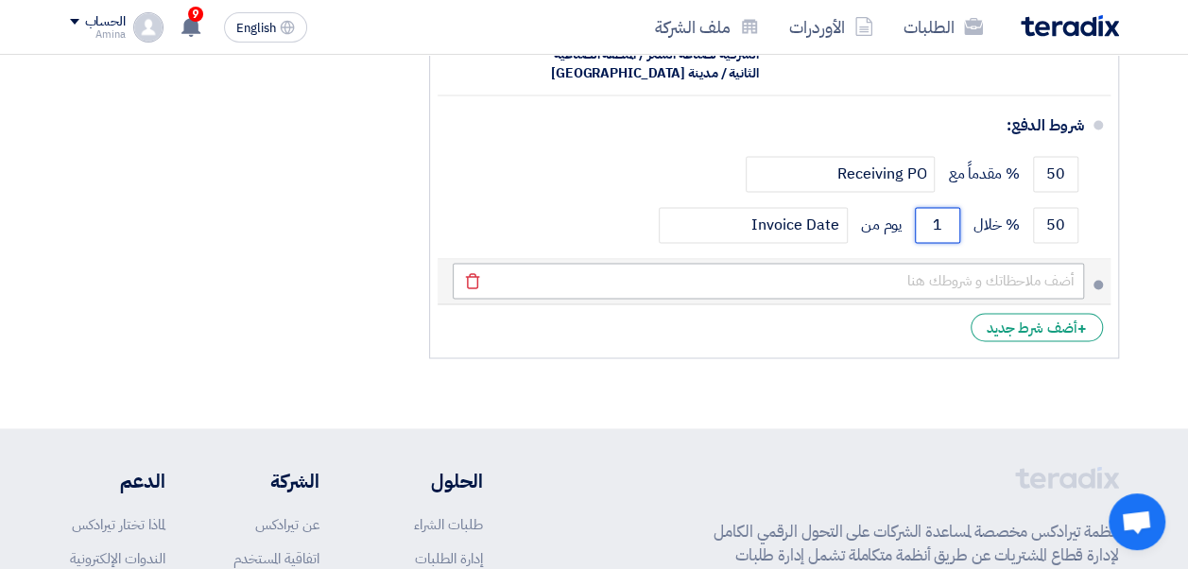
type input "1"
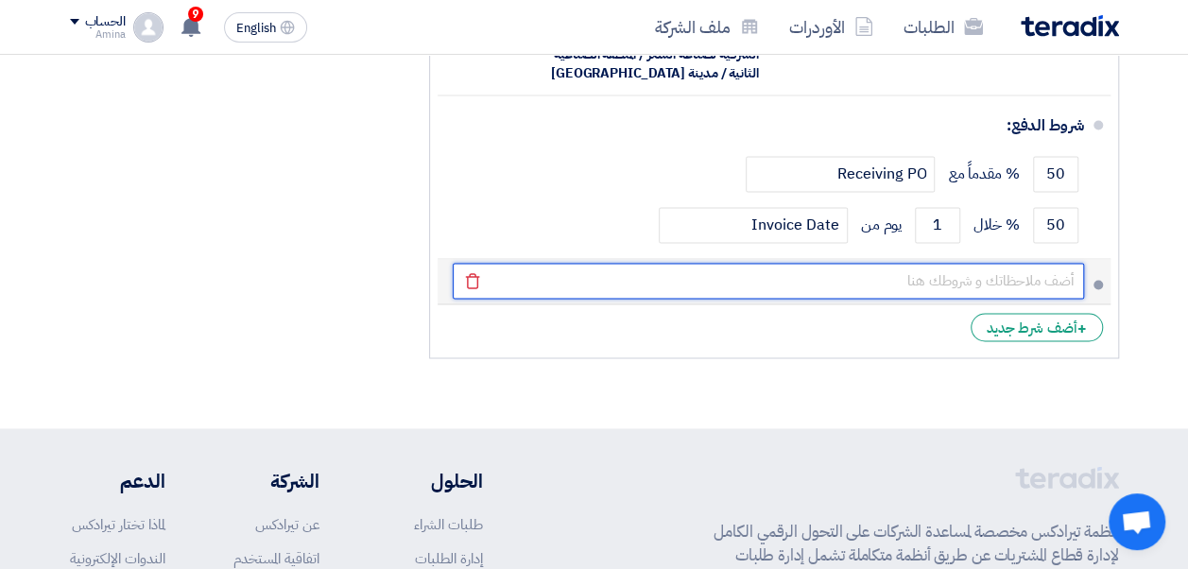
click at [892, 274] on input "text" at bounding box center [768, 281] width 631 height 36
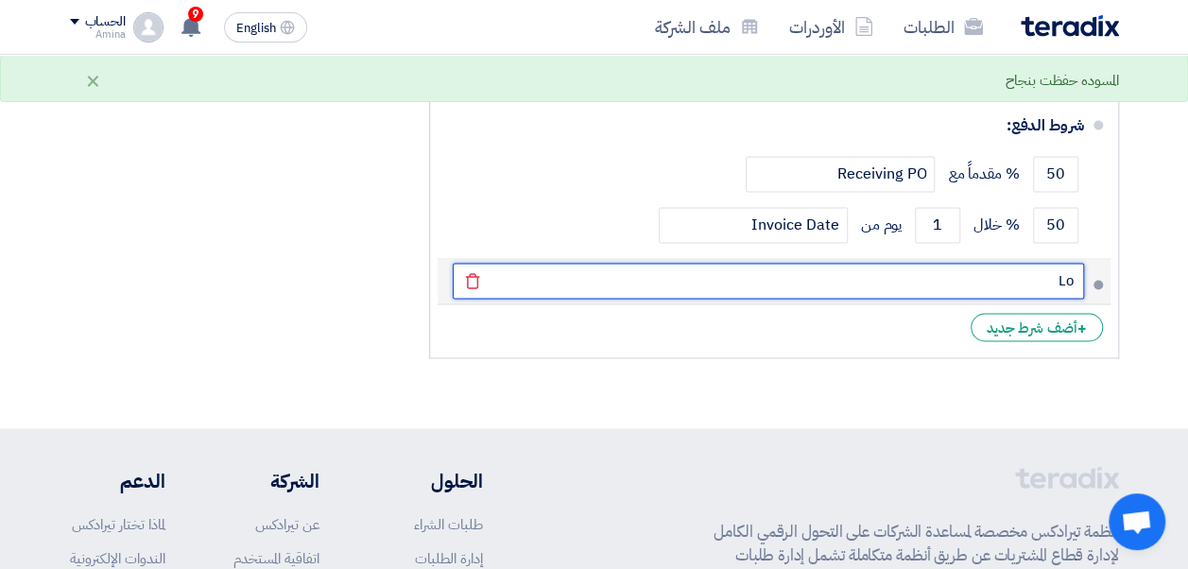
type input "L"
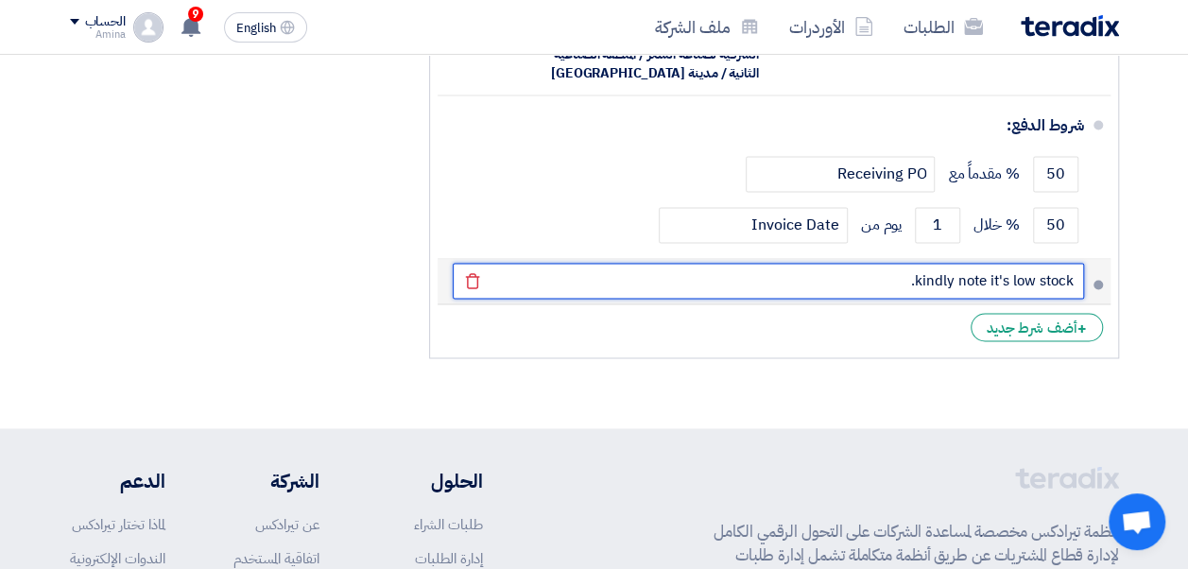
click at [905, 274] on input "kindly note it's low stock." at bounding box center [768, 281] width 631 height 36
type input "k"
paste input "Limited stock available. Kindly proceed as soon as possible"
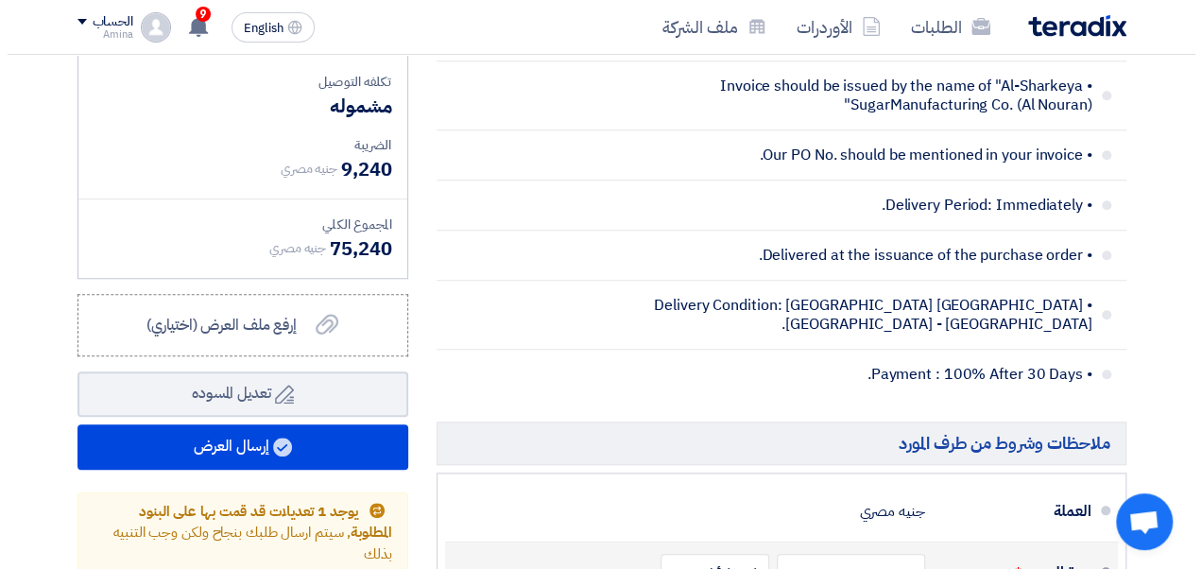
scroll to position [756, 0]
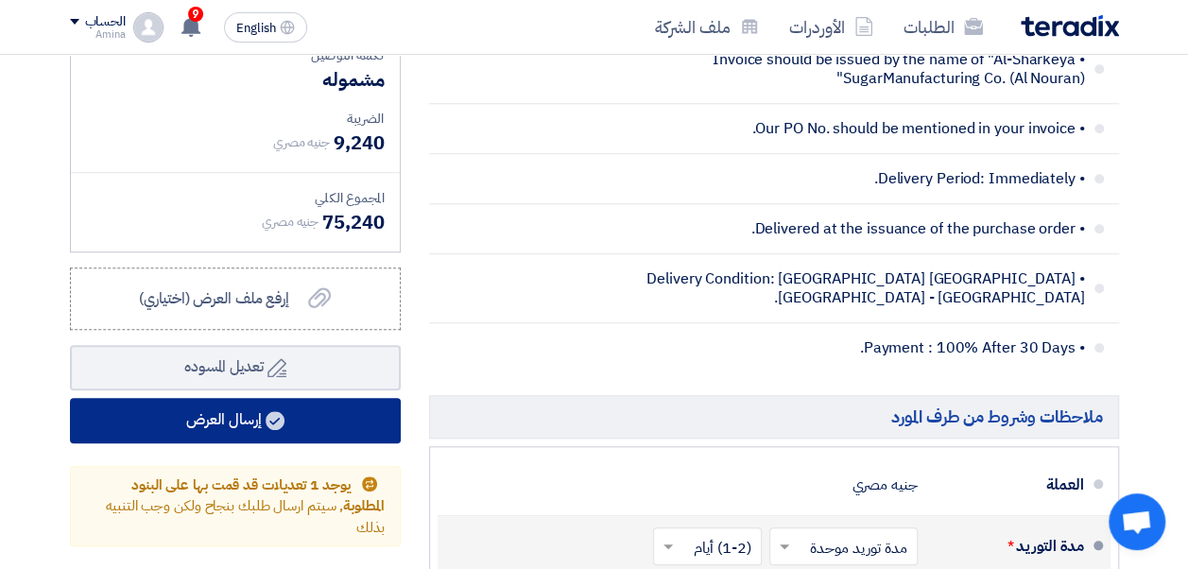
type input "Limited stock available. Kindly proceed as soon as possible"
click at [234, 431] on button "إرسال العرض" at bounding box center [235, 420] width 331 height 45
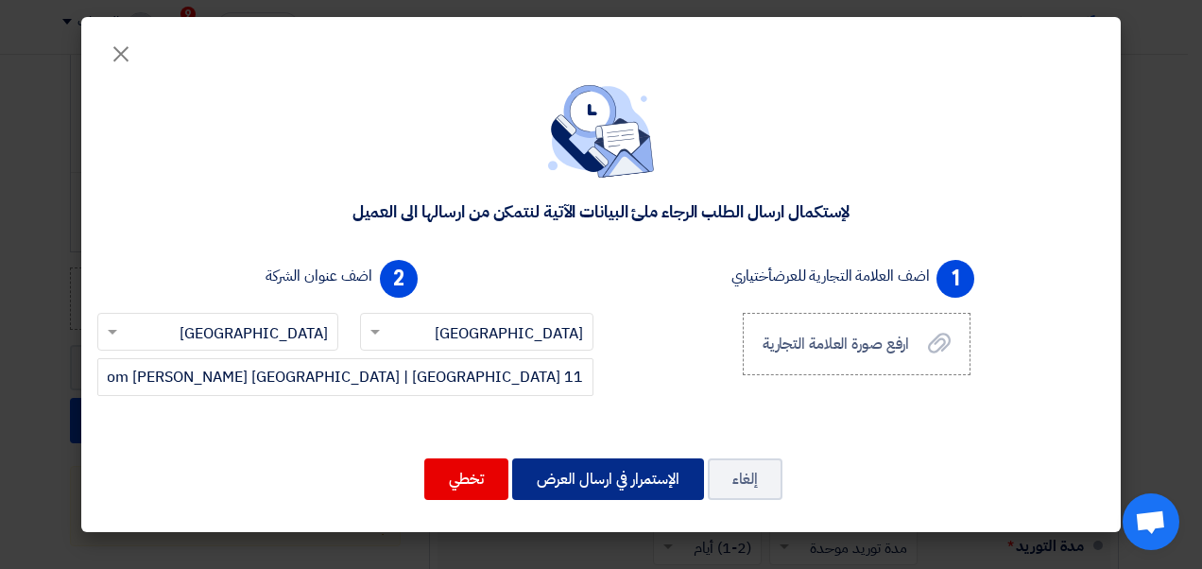
click at [608, 475] on button "الإستمرار في ارسال العرض" at bounding box center [608, 479] width 192 height 42
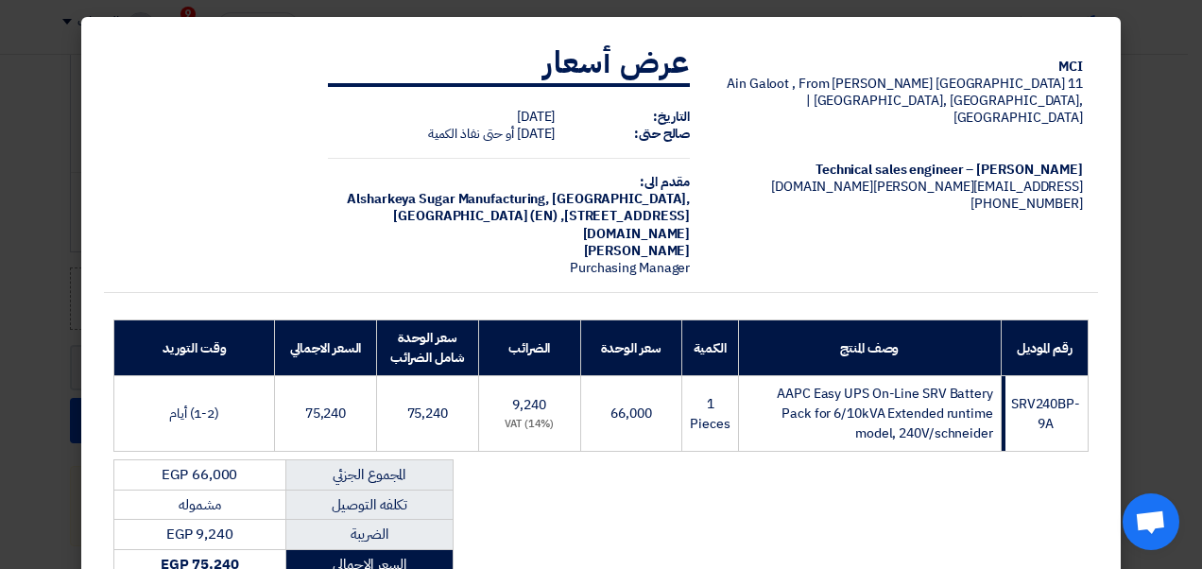
scroll to position [95, 0]
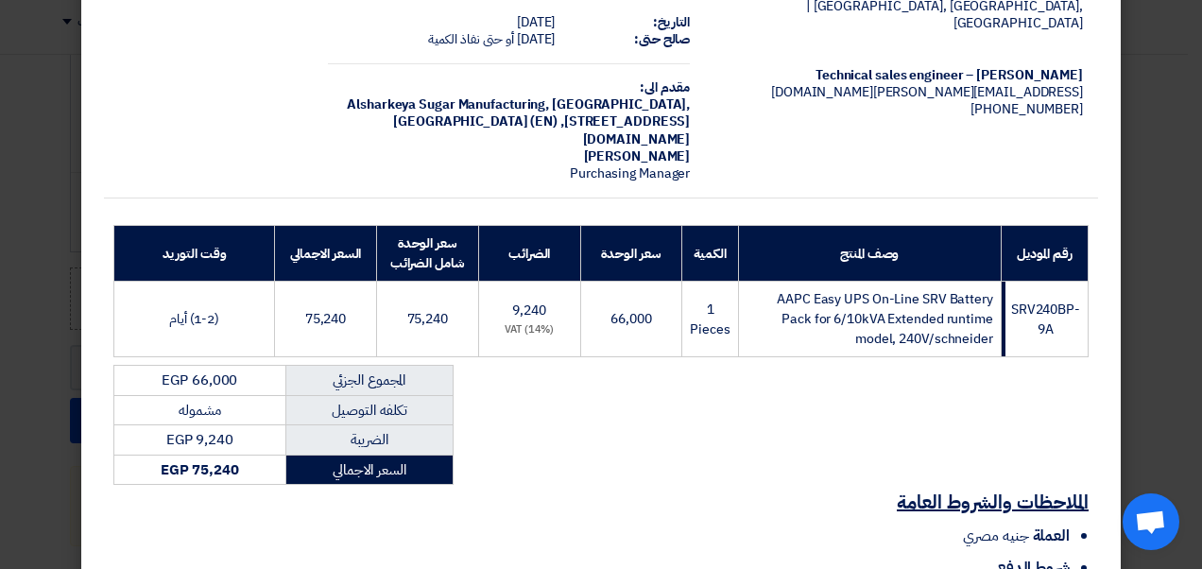
click at [777, 301] on span "AAPC Easy UPS On-Line SRV Battery Pack for 6/10kVA Extended runtime model, 240V…" at bounding box center [885, 319] width 216 height 60
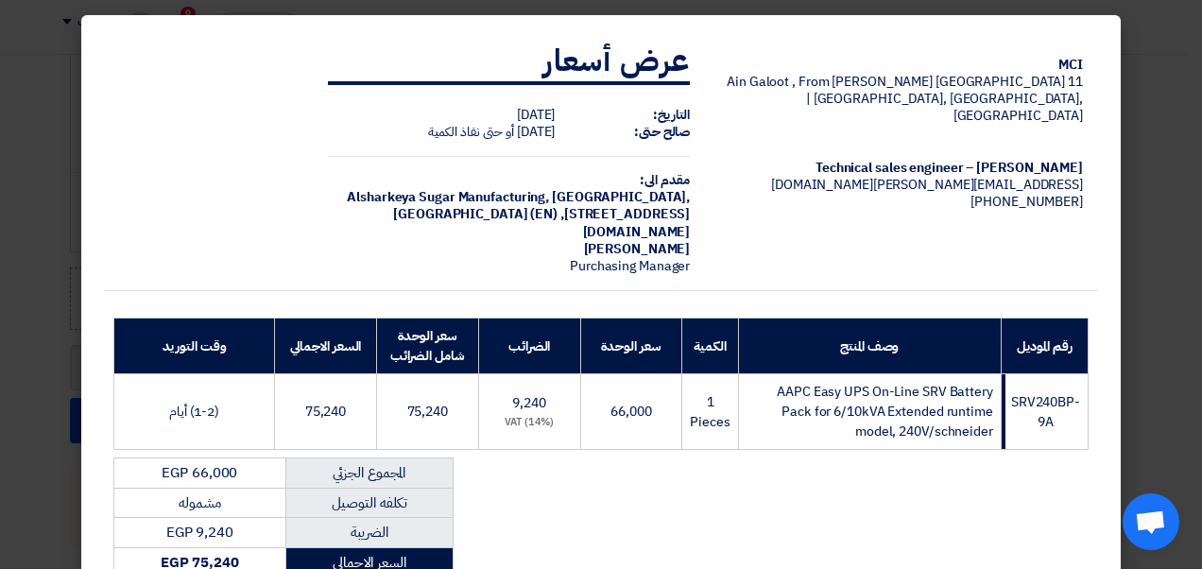
scroll to position [0, 0]
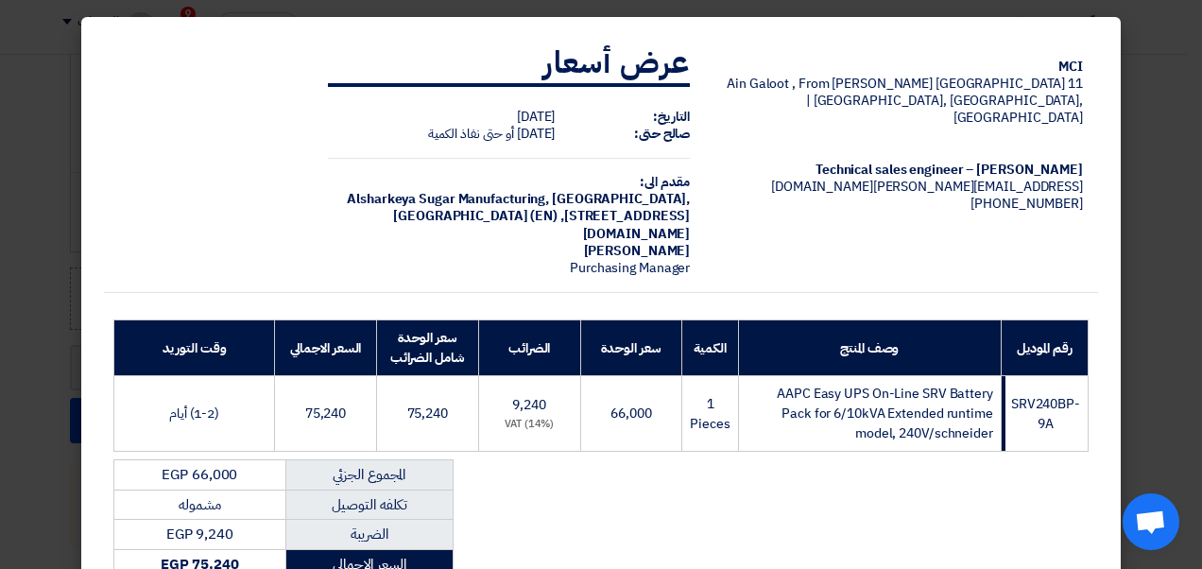
click at [777, 389] on span "AAPC Easy UPS On-Line SRV Battery Pack for 6/10kVA Extended runtime model, 240V…" at bounding box center [885, 414] width 216 height 60
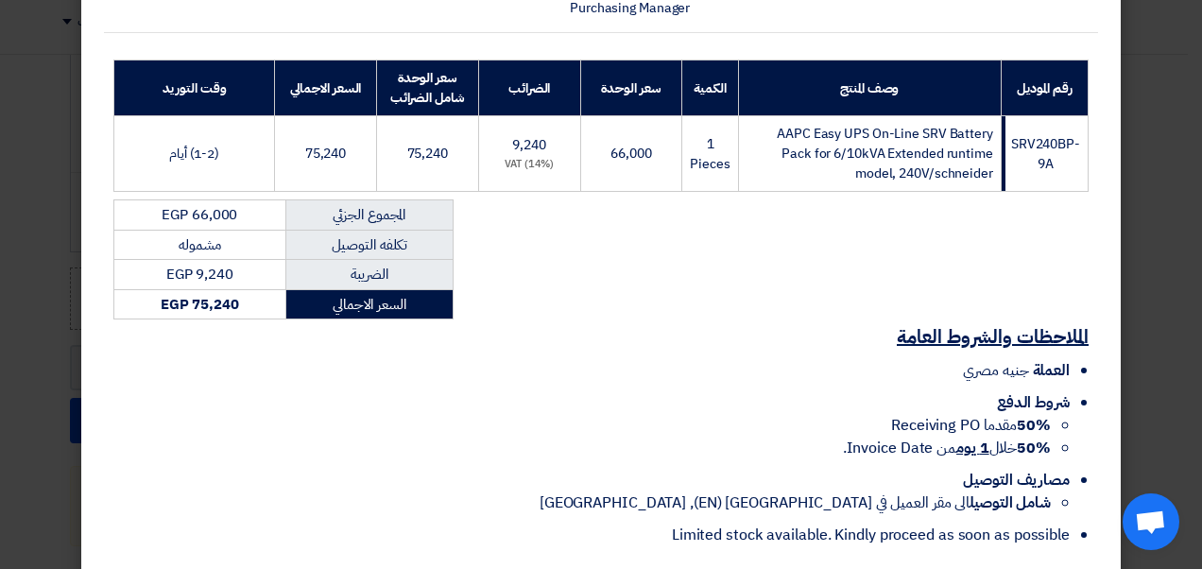
scroll to position [354, 0]
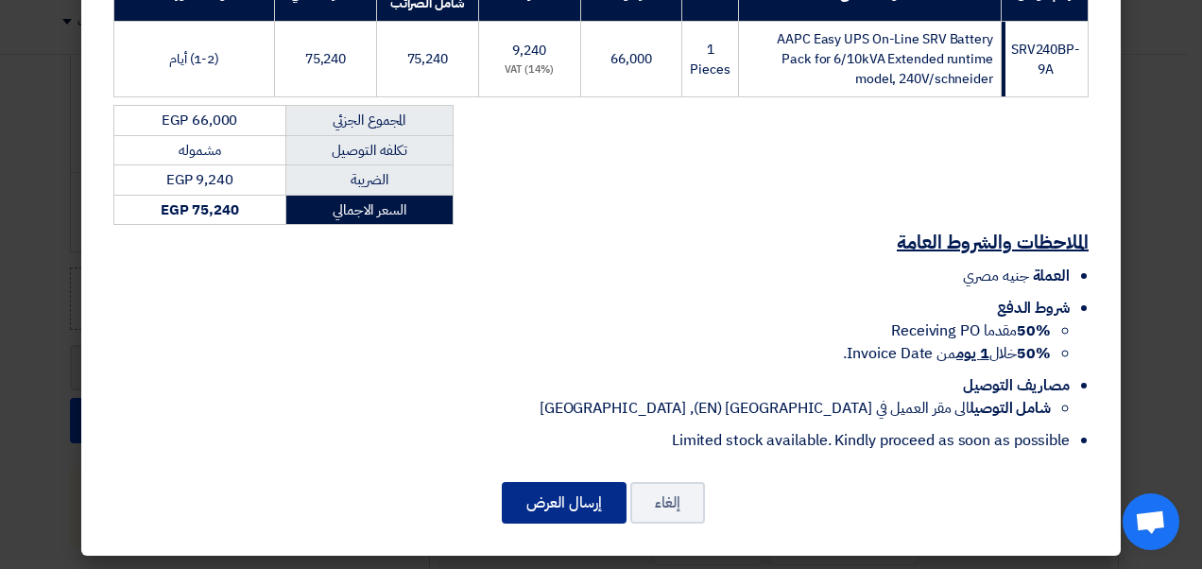
click at [573, 493] on button "إرسال العرض" at bounding box center [564, 503] width 125 height 42
